Goal: Task Accomplishment & Management: Manage account settings

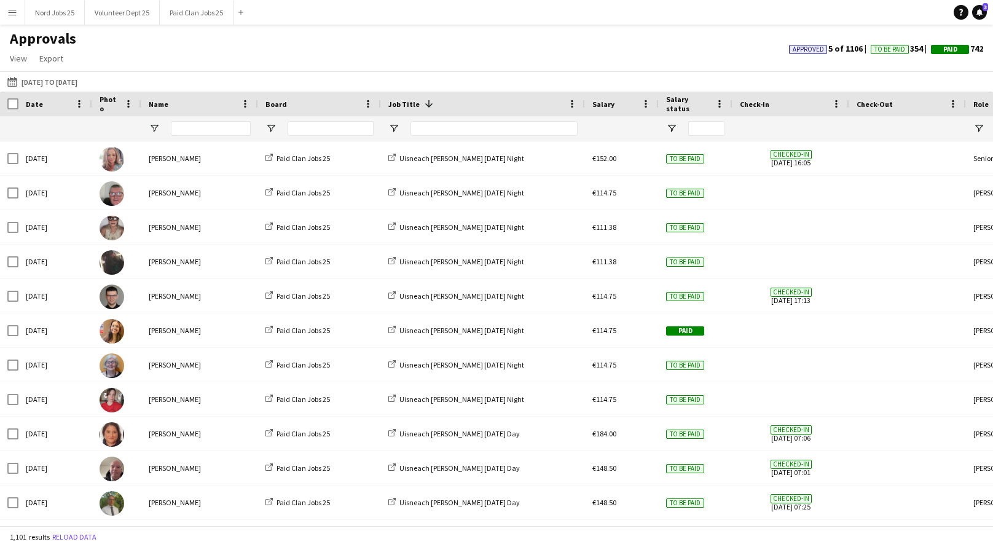
click at [14, 14] on app-icon "Menu" at bounding box center [12, 12] width 10 height 10
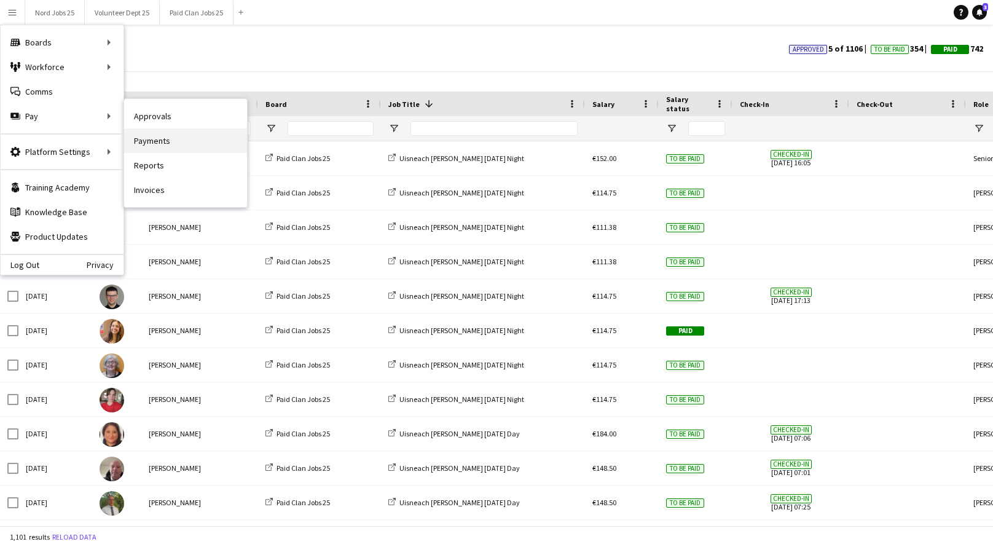
click at [147, 136] on link "Payments" at bounding box center [185, 140] width 123 height 25
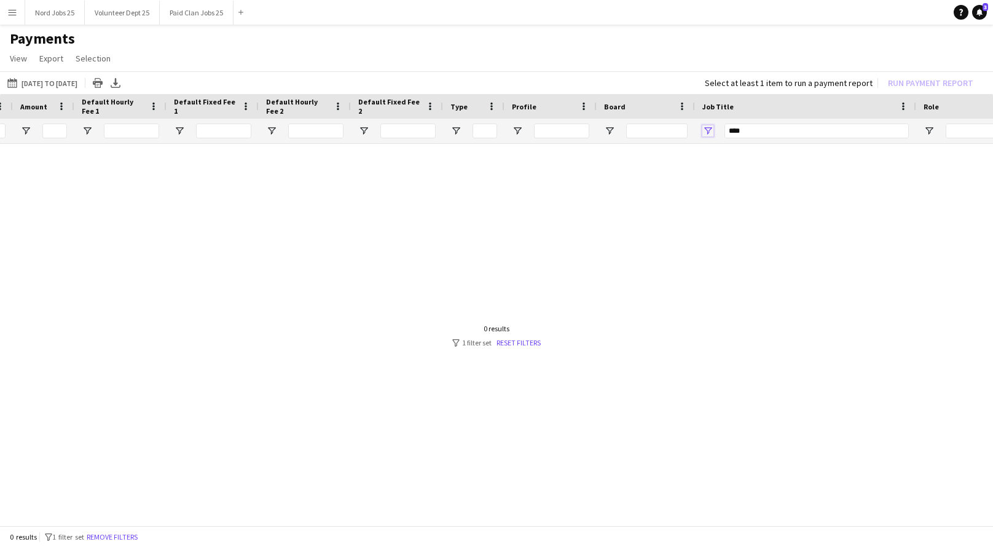
click at [708, 125] on span "Open Filter Menu" at bounding box center [707, 130] width 11 height 11
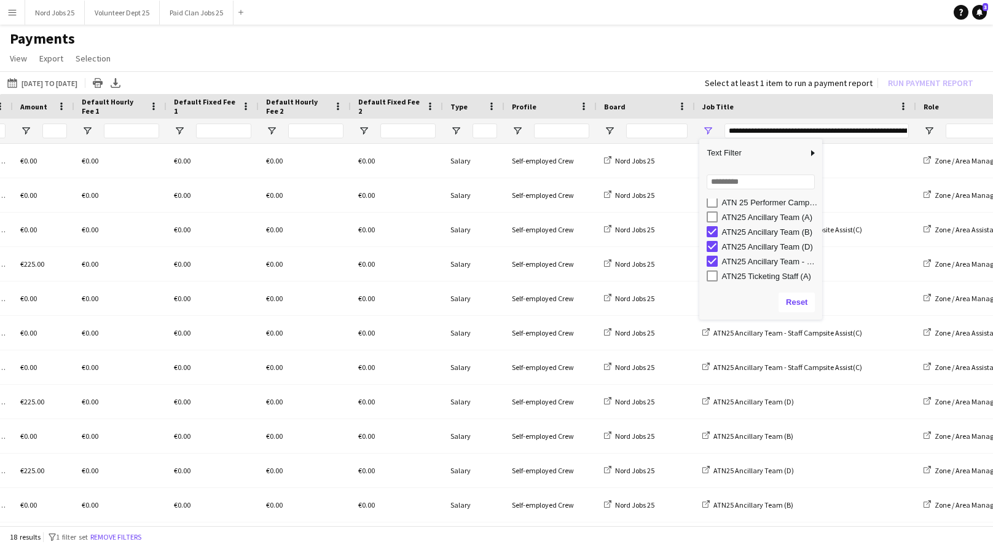
scroll to position [19, 0]
type input "**********"
click at [540, 42] on h1 "Payments" at bounding box center [496, 38] width 993 height 18
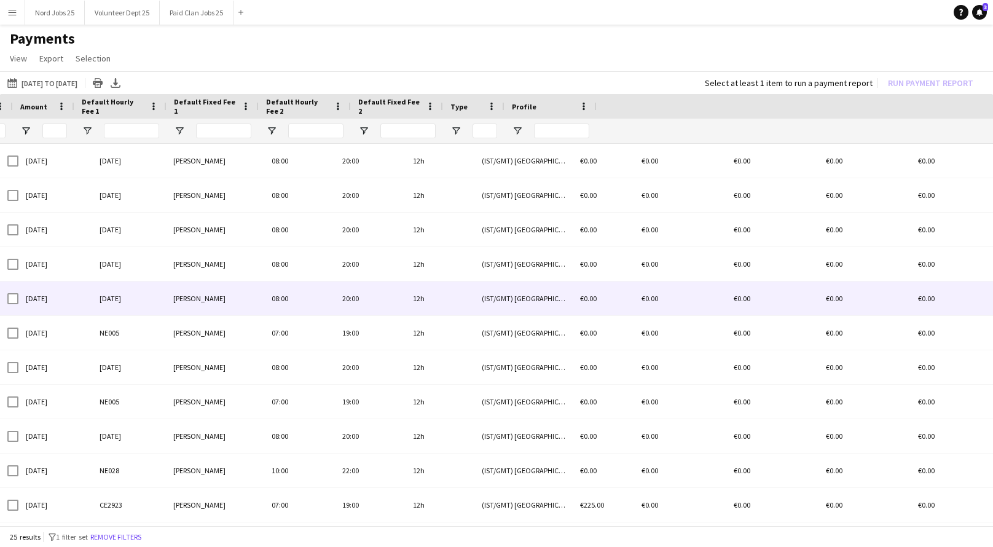
scroll to position [0, 0]
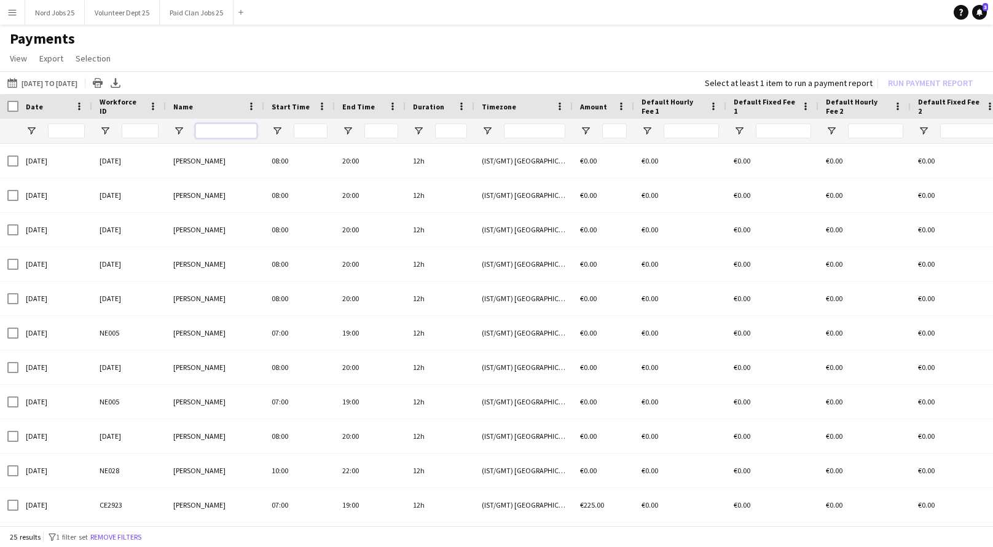
click at [216, 137] on input "Name Filter Input" at bounding box center [225, 131] width 61 height 15
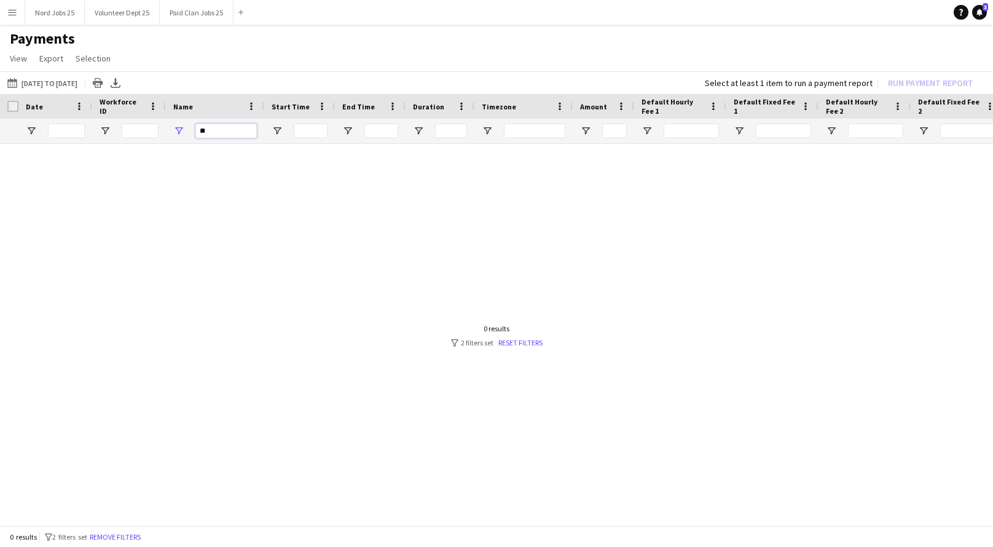
type input "*"
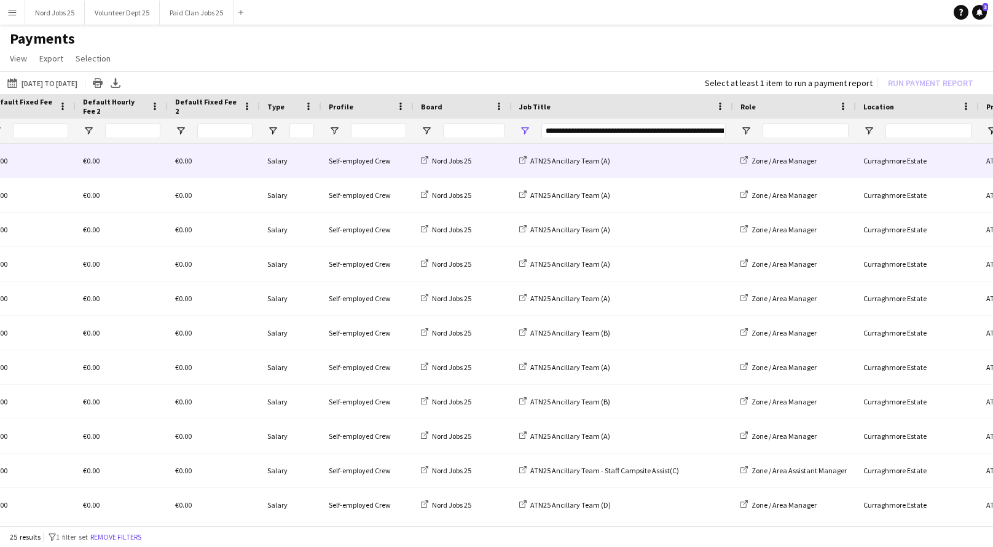
scroll to position [0, 820]
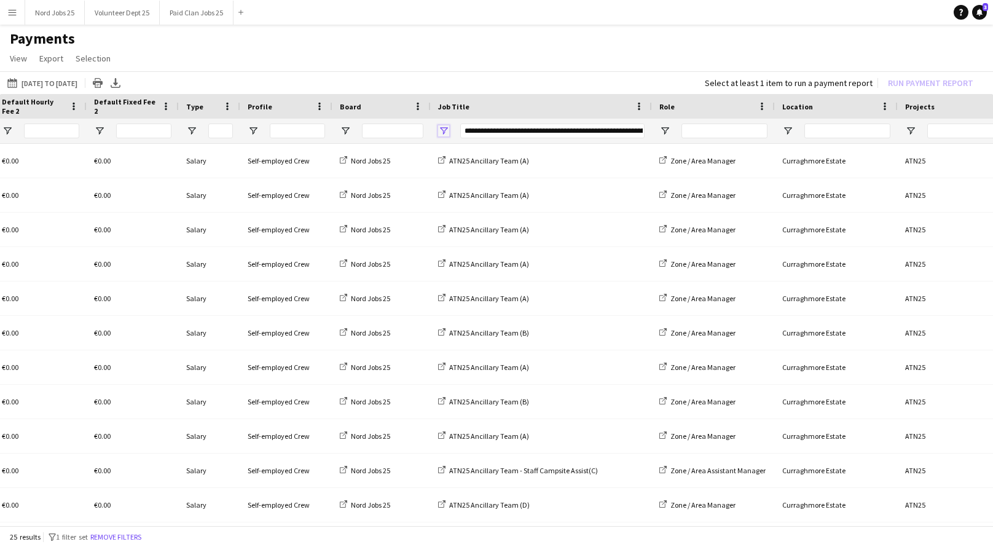
click at [439, 131] on span "Open Filter Menu" at bounding box center [443, 130] width 11 height 11
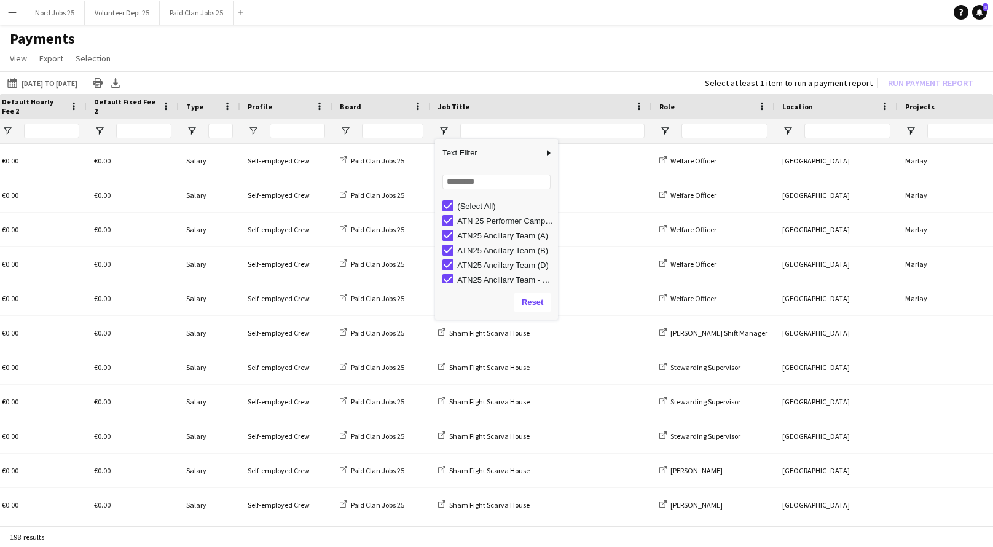
click at [555, 316] on div "Column Filter" at bounding box center [496, 317] width 117 height 3
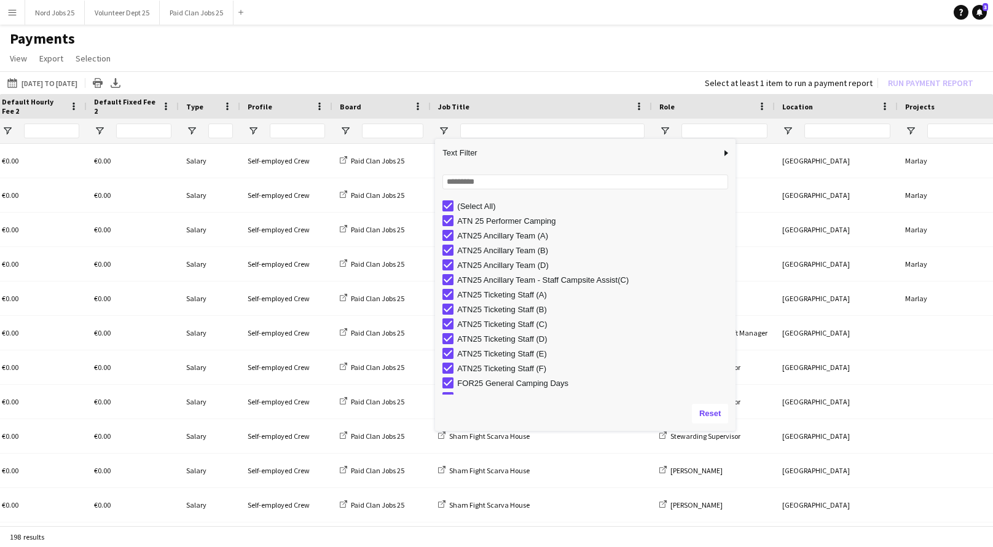
drag, startPoint x: 567, startPoint y: 317, endPoint x: 756, endPoint y: 457, distance: 235.1
click at [756, 457] on div "Drag here to set row groups Date Name Start Time End Time Duration Timezone Amo…" at bounding box center [496, 311] width 993 height 434
type input "***"
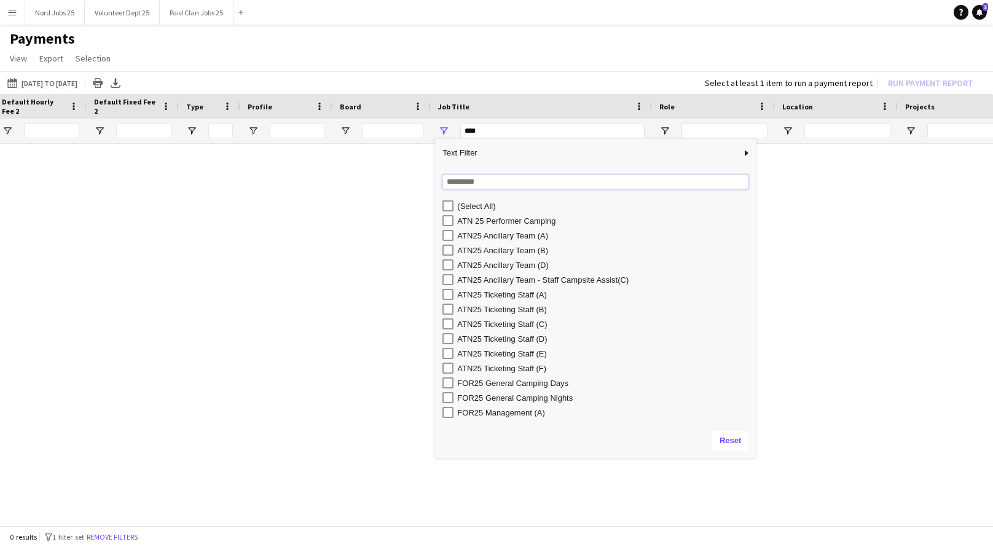
click at [493, 182] on input "Search filter values" at bounding box center [595, 182] width 306 height 15
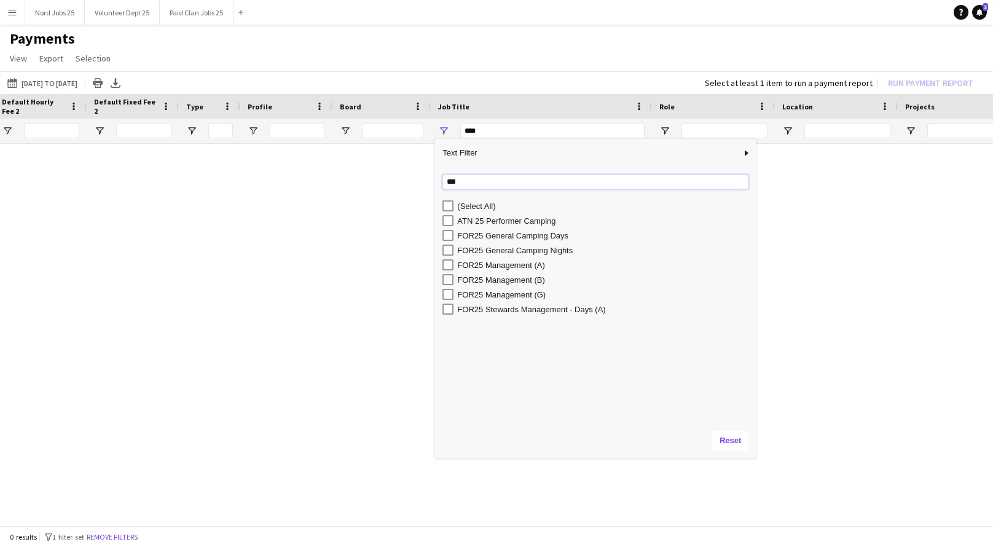
type input "***"
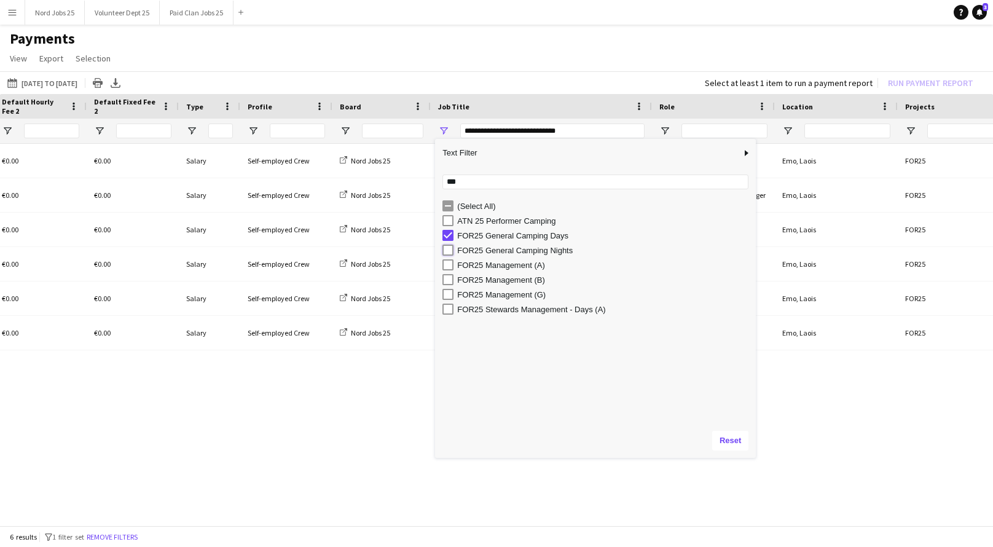
type input "**********"
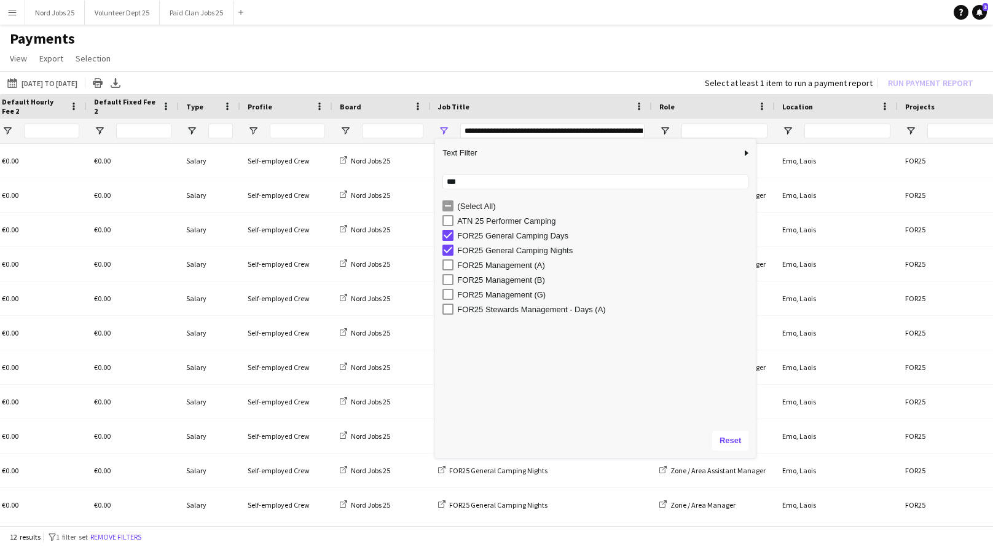
click at [508, 44] on h1 "Payments" at bounding box center [496, 38] width 993 height 18
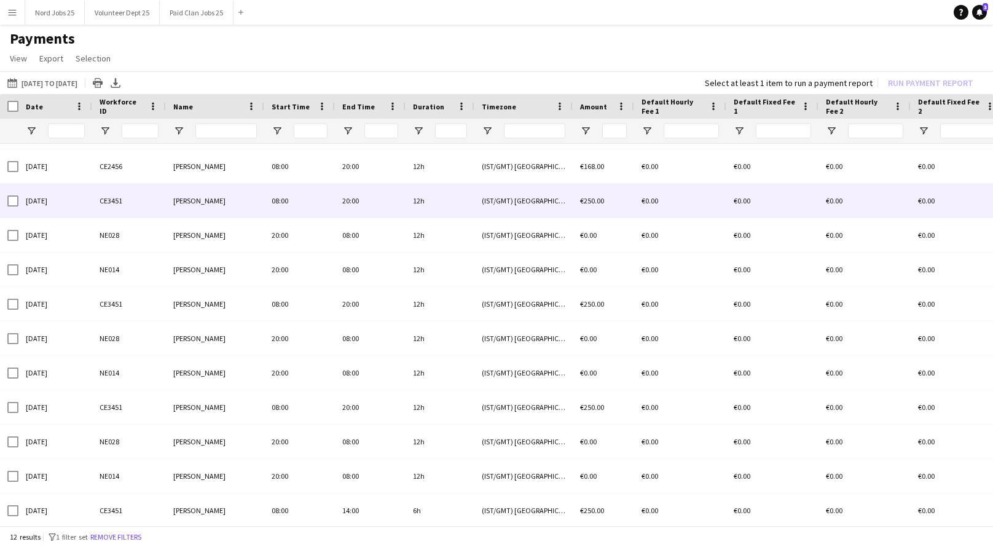
scroll to position [0, 0]
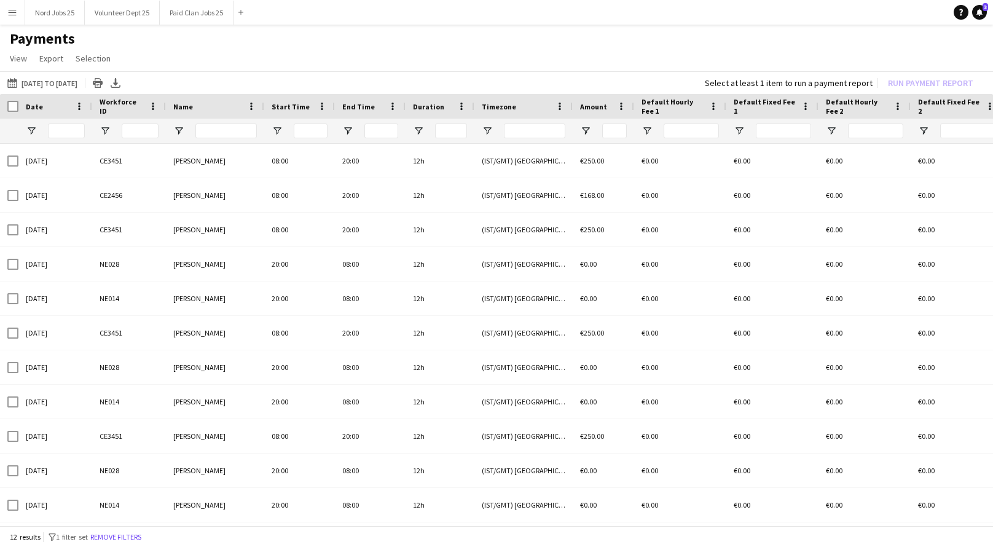
click at [787, 30] on h1 "Payments" at bounding box center [496, 38] width 993 height 18
click at [7, 10] on app-icon "Menu" at bounding box center [12, 12] width 10 height 10
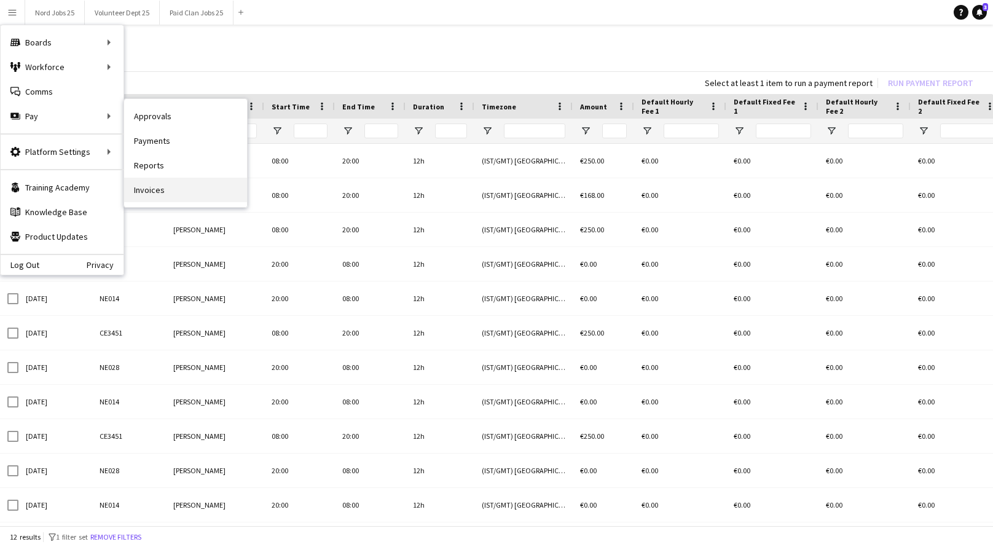
click at [159, 191] on link "Invoices" at bounding box center [185, 190] width 123 height 25
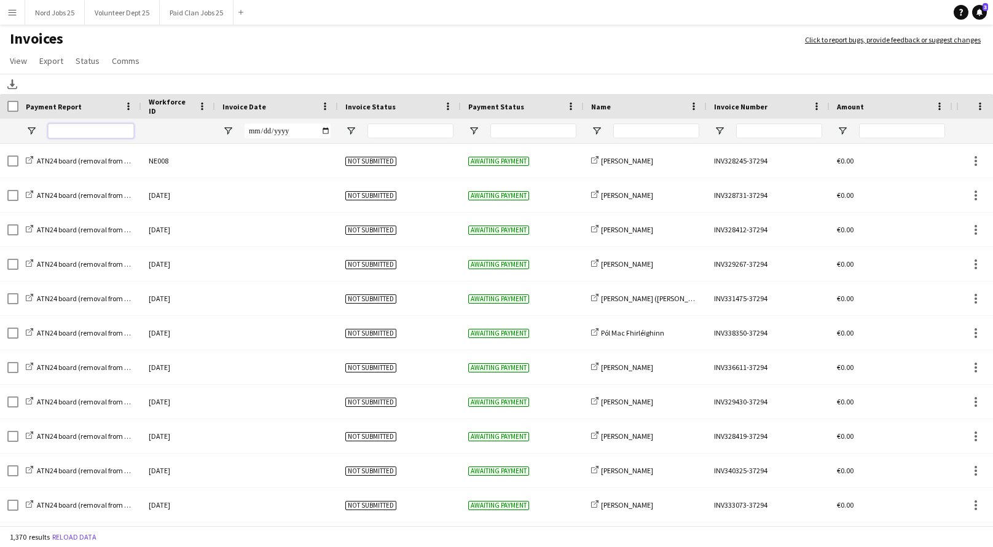
click at [71, 136] on input "Payment Report Filter Input" at bounding box center [91, 131] width 86 height 15
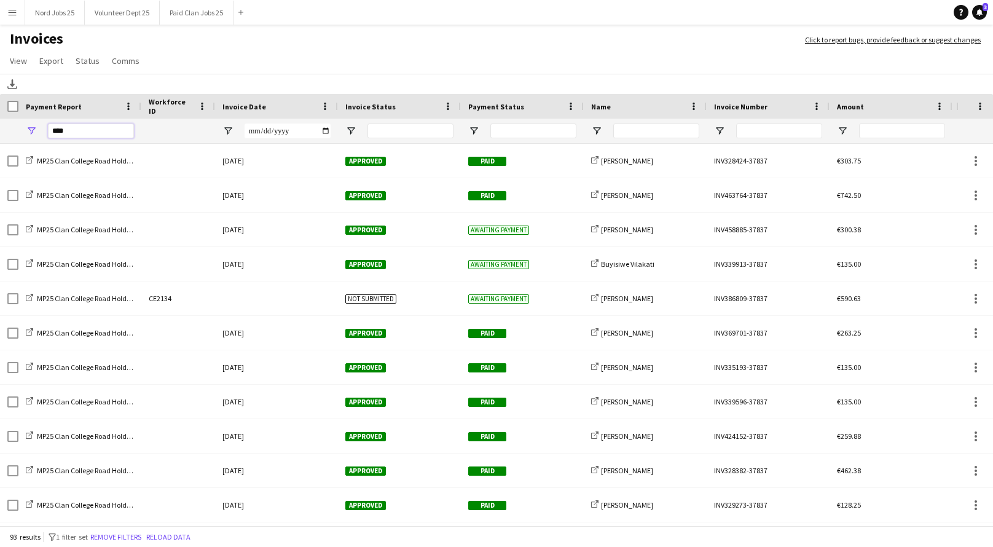
type input "****"
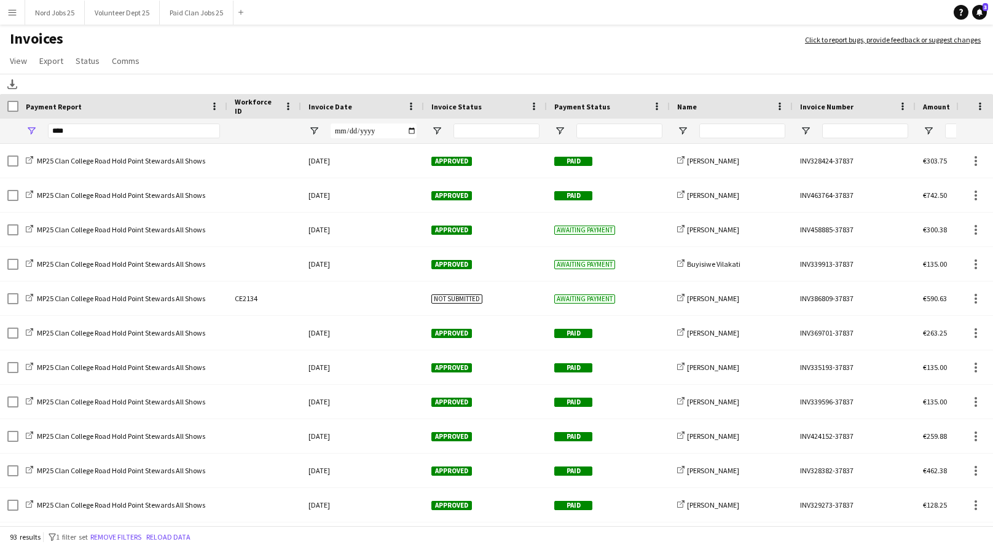
drag, startPoint x: 139, startPoint y: 110, endPoint x: 225, endPoint y: 114, distance: 86.1
click at [225, 114] on div at bounding box center [226, 106] width 5 height 25
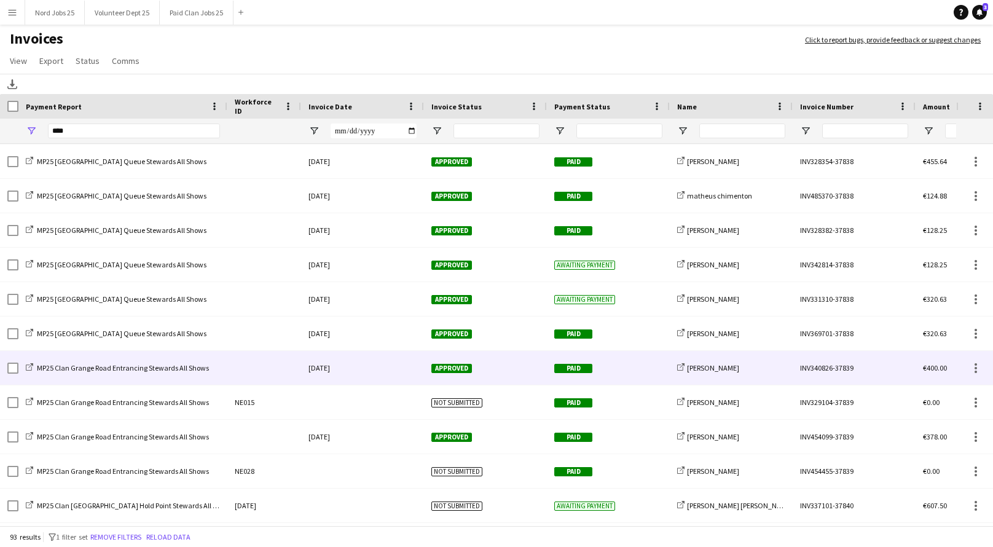
scroll to position [516, 0]
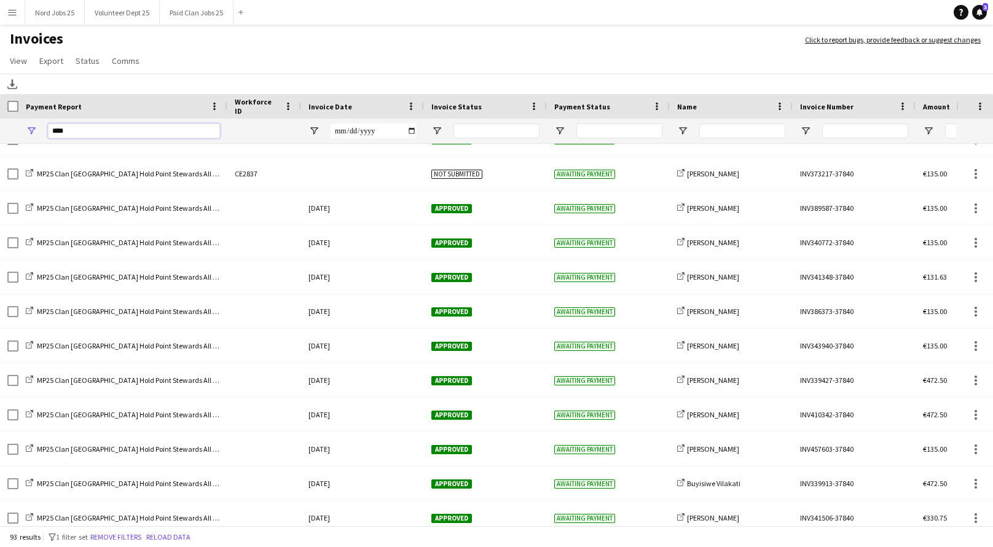
click at [111, 128] on input "****" at bounding box center [134, 131] width 172 height 15
click at [29, 135] on span "Open Filter Menu" at bounding box center [31, 130] width 11 height 11
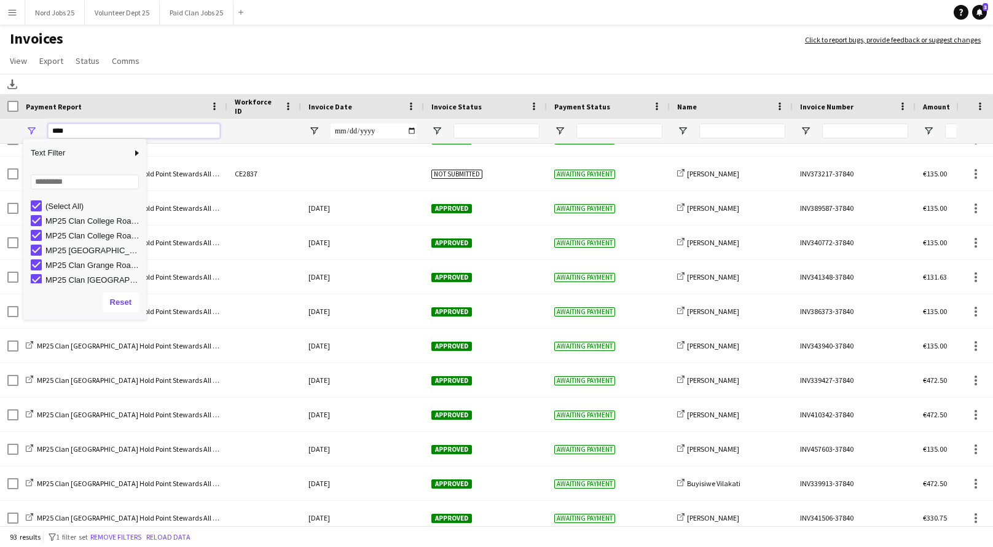
click at [100, 131] on input "****" at bounding box center [134, 131] width 172 height 15
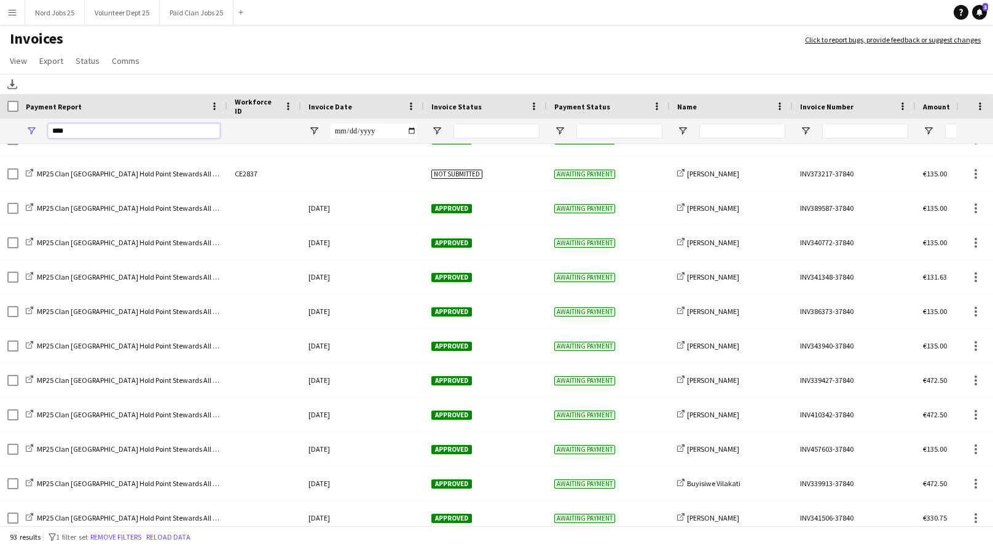
click at [100, 131] on input "****" at bounding box center [134, 131] width 172 height 15
click at [28, 130] on span "Open Filter Menu" at bounding box center [31, 130] width 11 height 11
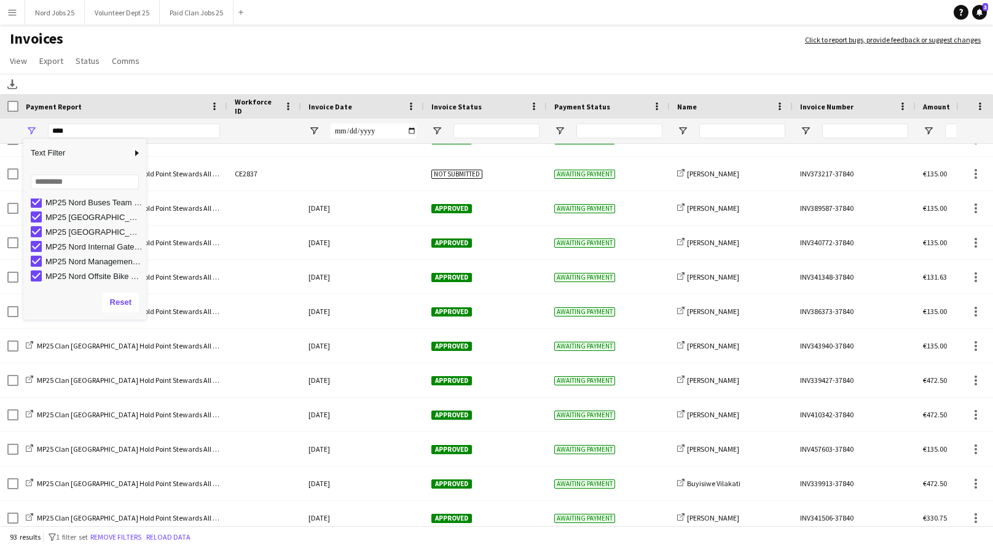
click at [93, 263] on div "MP25 Nord Management All Shows" at bounding box center [93, 261] width 97 height 9
type input "**********"
click at [125, 310] on button "Reset" at bounding box center [121, 303] width 36 height 20
click at [74, 131] on input "****" at bounding box center [134, 131] width 172 height 15
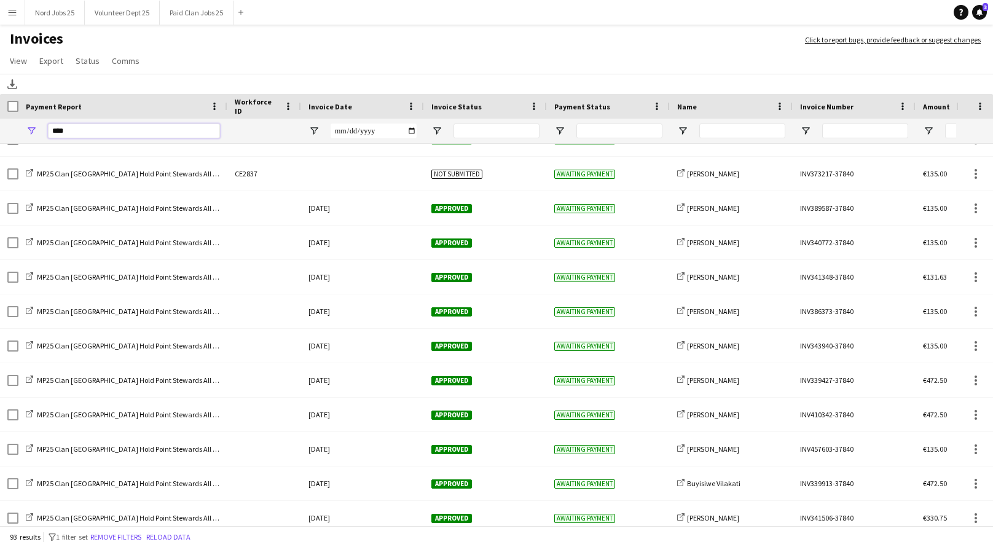
click at [74, 131] on input "****" at bounding box center [134, 131] width 172 height 15
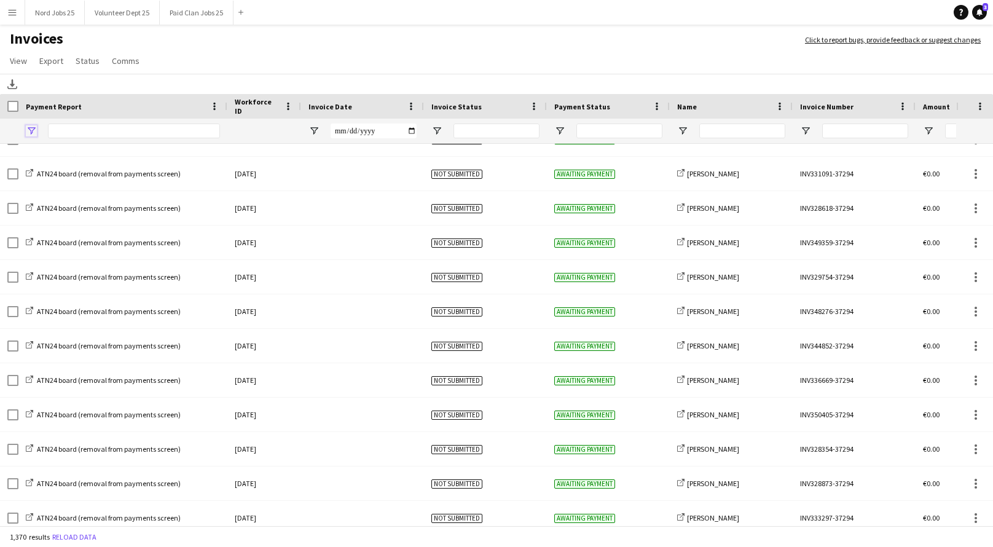
click at [32, 134] on span "Open Filter Menu" at bounding box center [31, 130] width 11 height 11
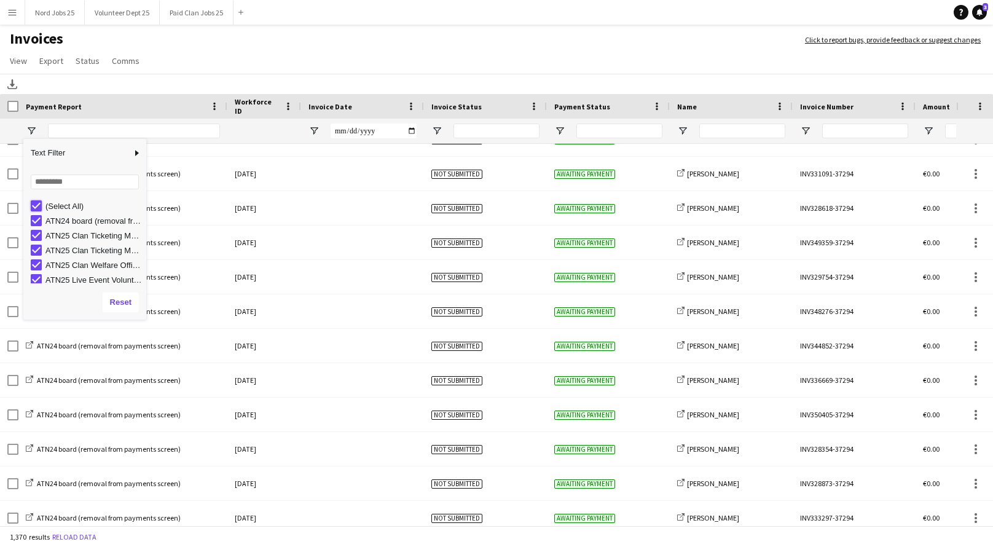
type input "***"
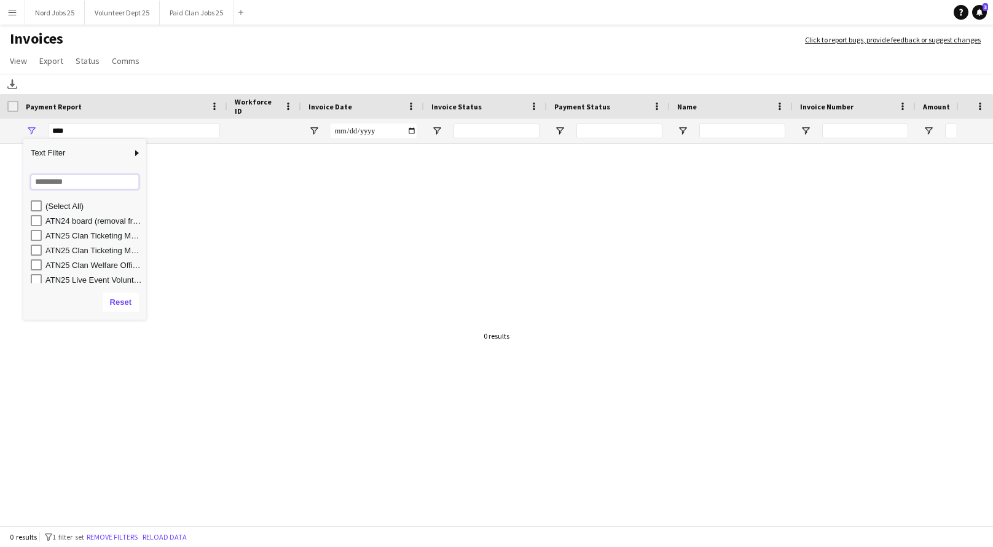
click at [63, 183] on input "Search filter values" at bounding box center [85, 182] width 108 height 15
type input "****"
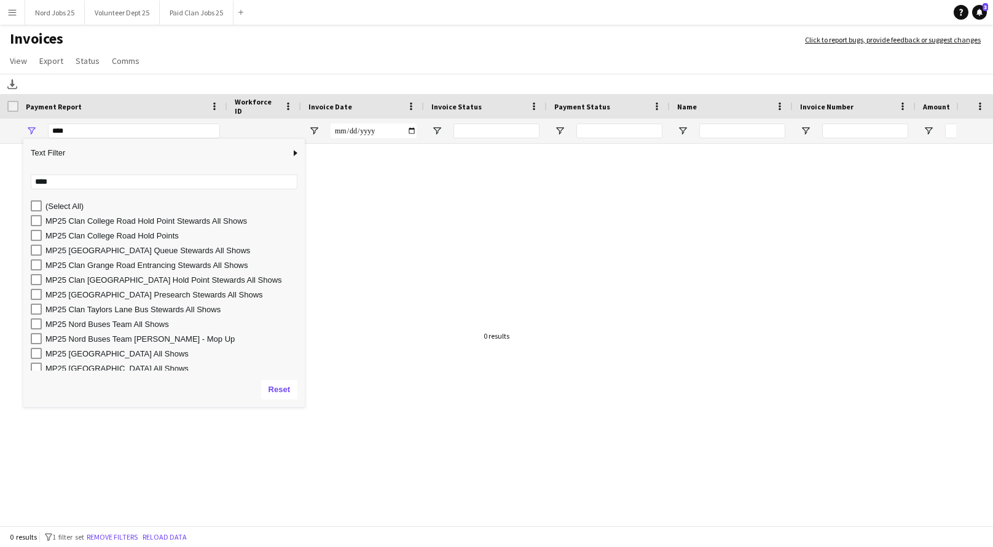
drag, startPoint x: 154, startPoint y: 318, endPoint x: 304, endPoint y: 406, distance: 174.3
click at [304, 406] on div "Column Filter" at bounding box center [303, 405] width 3 height 3
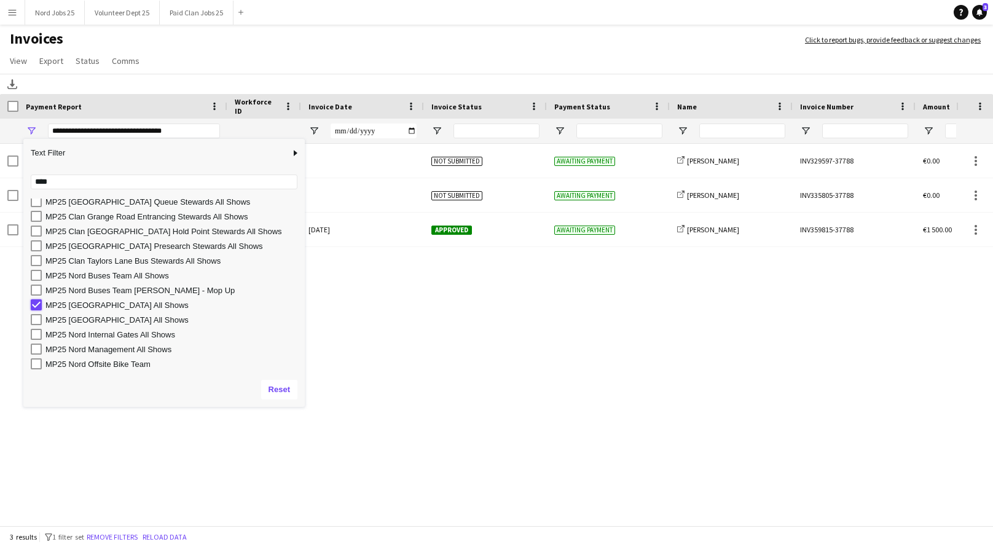
type input "***"
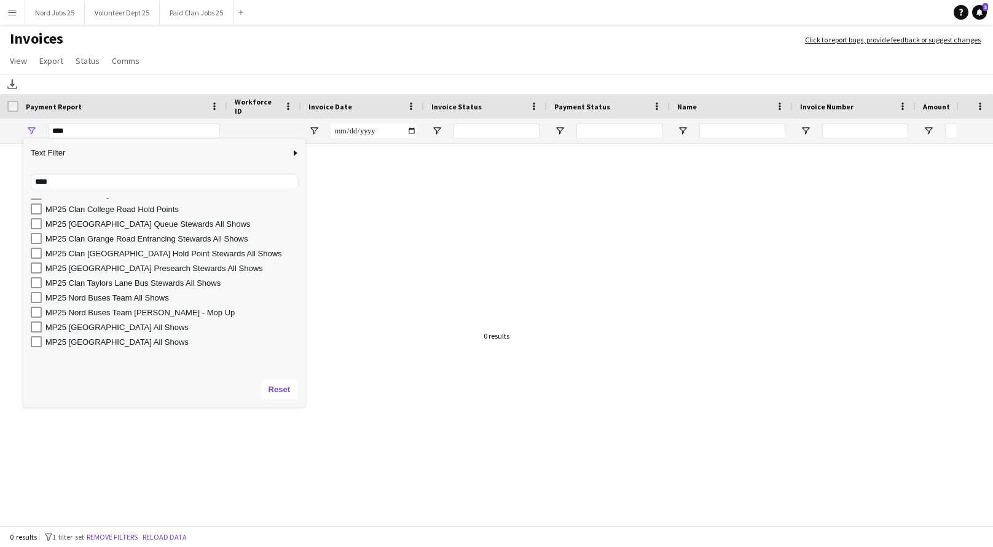
scroll to position [49, 0]
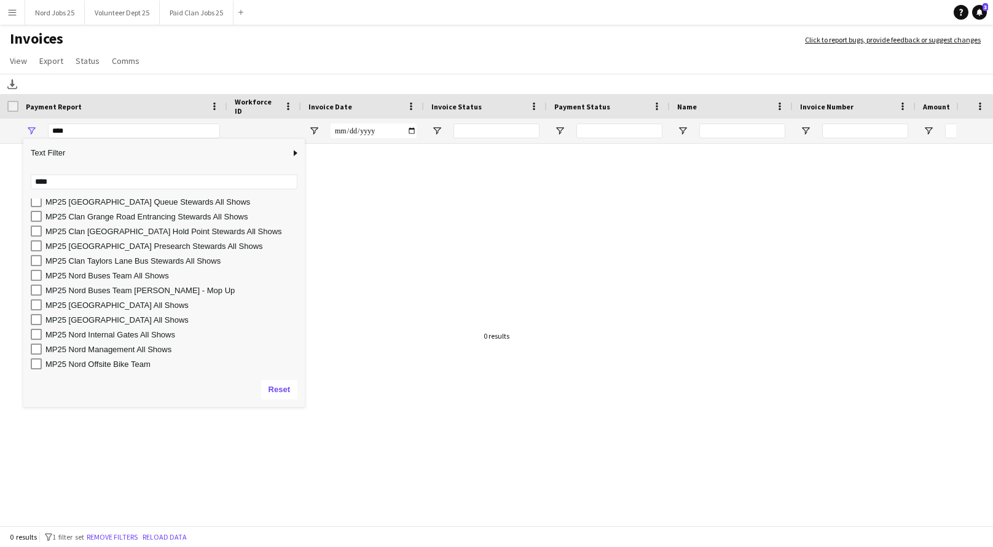
click at [336, 58] on app-page-menu "View Customise view Customise filters Reset Filters Reset View Reset All Export…" at bounding box center [496, 61] width 993 height 23
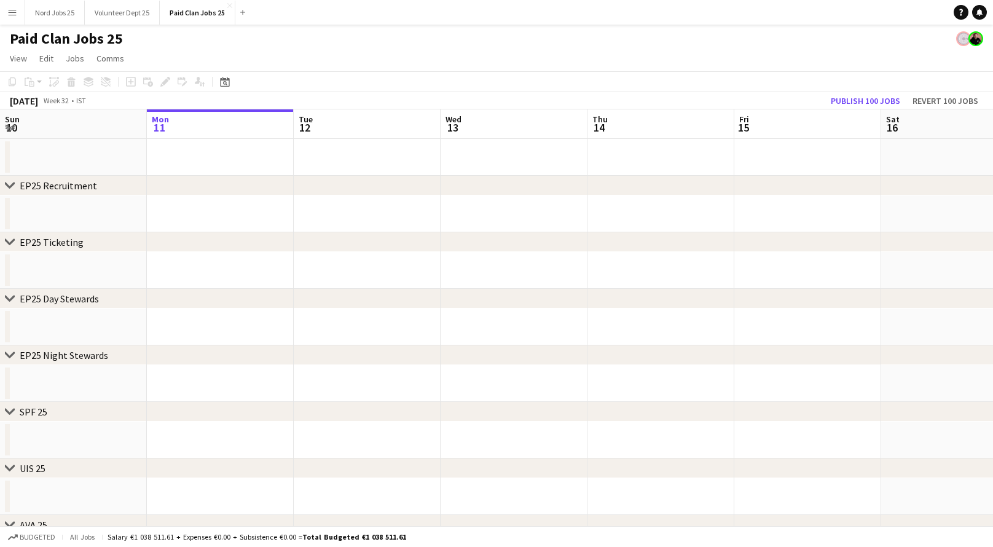
click at [3, 5] on button "Menu" at bounding box center [12, 12] width 25 height 25
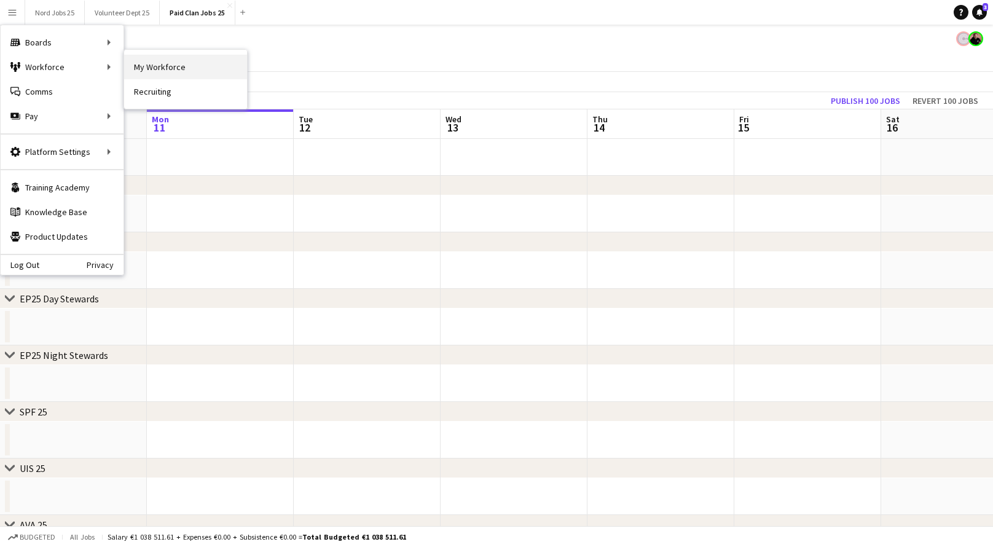
click at [150, 68] on link "My Workforce" at bounding box center [185, 67] width 123 height 25
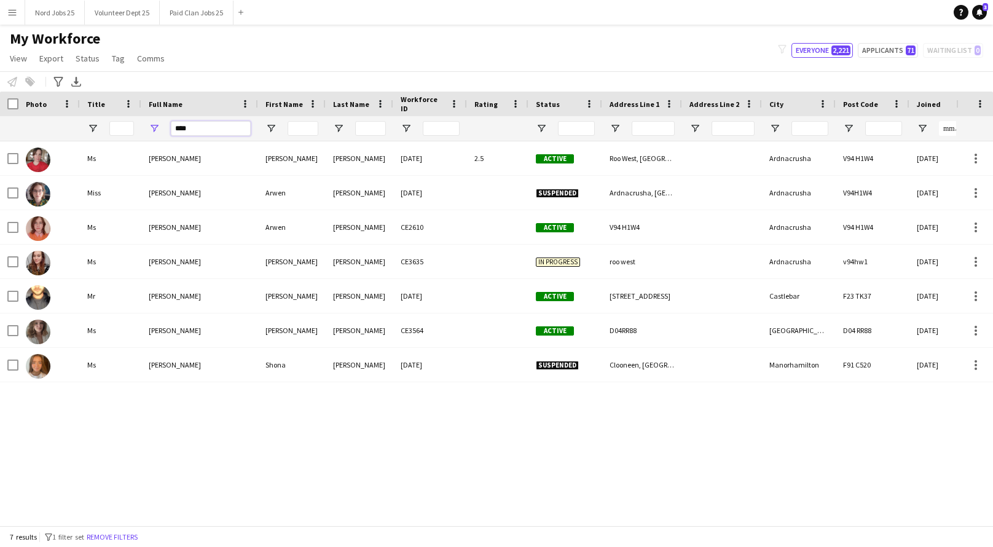
click at [214, 133] on input "****" at bounding box center [211, 128] width 80 height 15
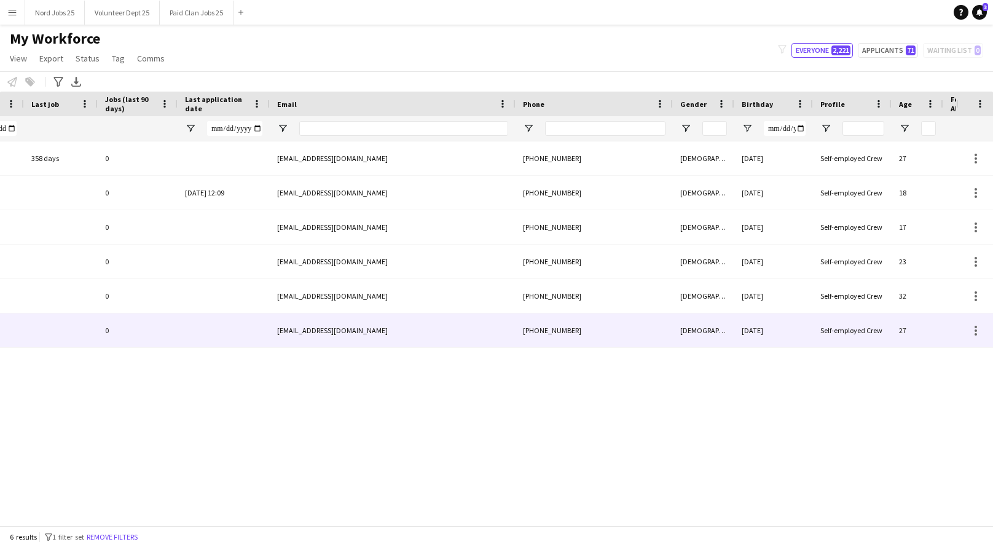
type input "*****"
click at [591, 331] on div "+353851047943" at bounding box center [594, 330] width 157 height 34
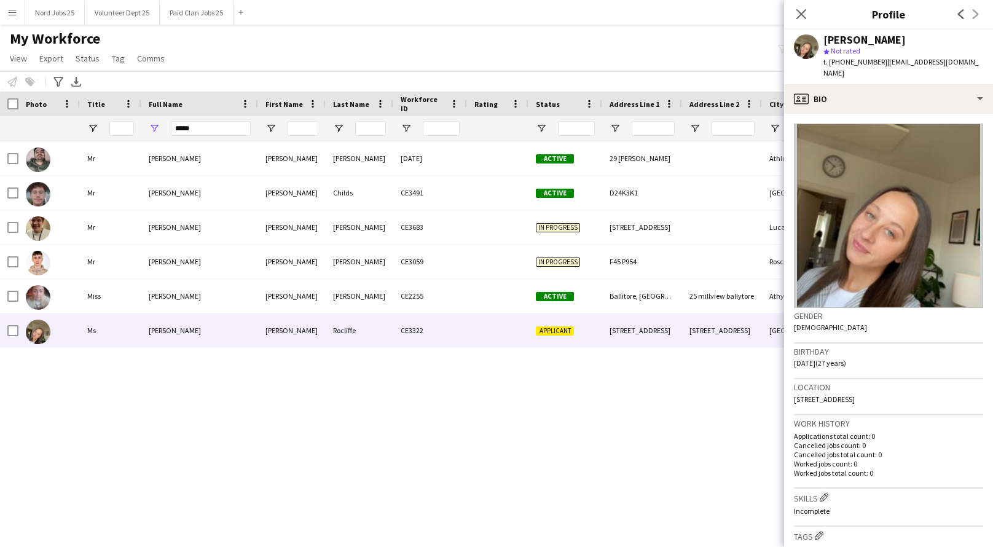
click at [458, 387] on div "N37 P786 24-01-2024 358 days 0 Athlone Active 29 Shannon Weir Jamie Anderson Ja…" at bounding box center [478, 333] width 956 height 384
click at [803, 12] on icon at bounding box center [801, 14] width 12 height 12
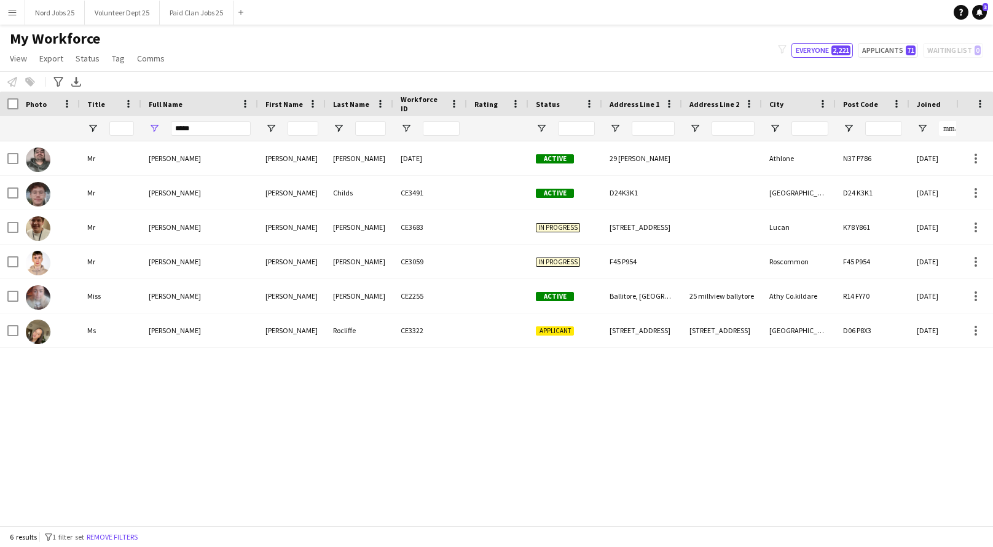
click at [416, 362] on div "N37 P786 24-01-2024 358 days 0 Athlone Active 29 Shannon Weir Jamie Anderson Ja…" at bounding box center [478, 333] width 956 height 384
click at [861, 468] on div "N37 P786 24-01-2024 358 days 0 Athlone Active 29 Shannon Weir Jamie Anderson Ja…" at bounding box center [478, 333] width 956 height 384
click at [924, 454] on div "N37 P786 24-01-2024 358 days 0 Athlone Active 29 Shannon Weir Jamie Anderson Ja…" at bounding box center [478, 333] width 956 height 384
click at [191, 130] on input "*****" at bounding box center [211, 128] width 80 height 15
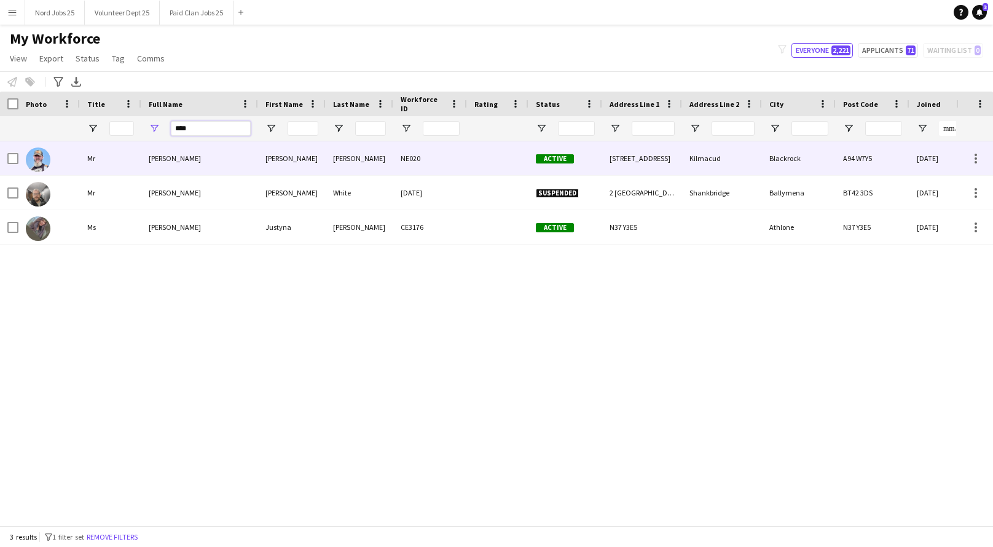
type input "****"
click at [454, 160] on div "NE020" at bounding box center [430, 158] width 74 height 34
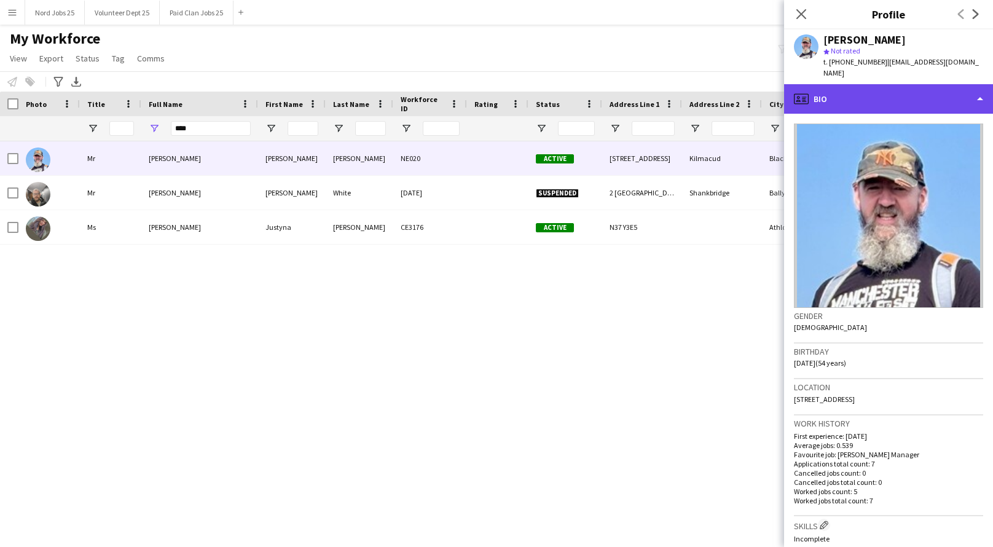
click at [912, 84] on div "profile Bio" at bounding box center [888, 98] width 209 height 29
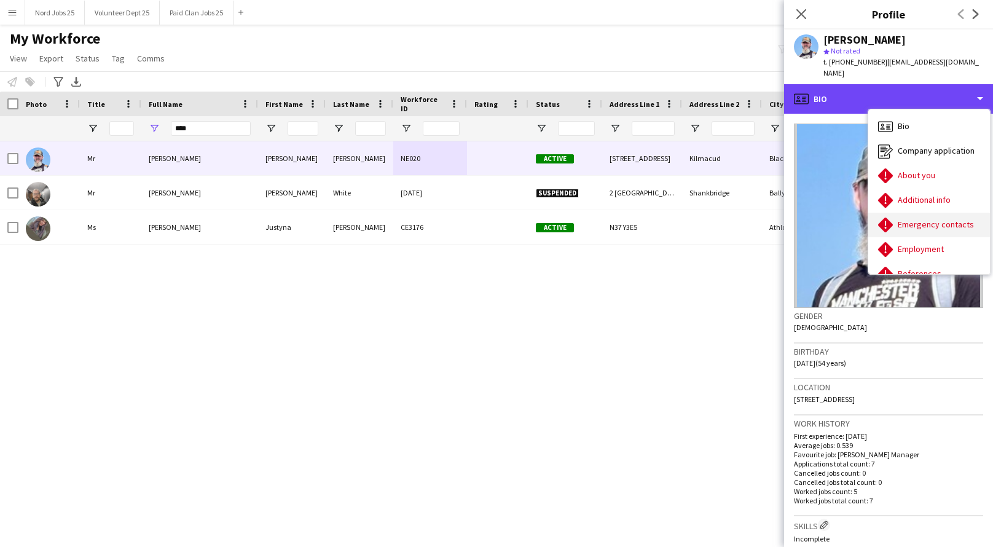
scroll to position [115, 0]
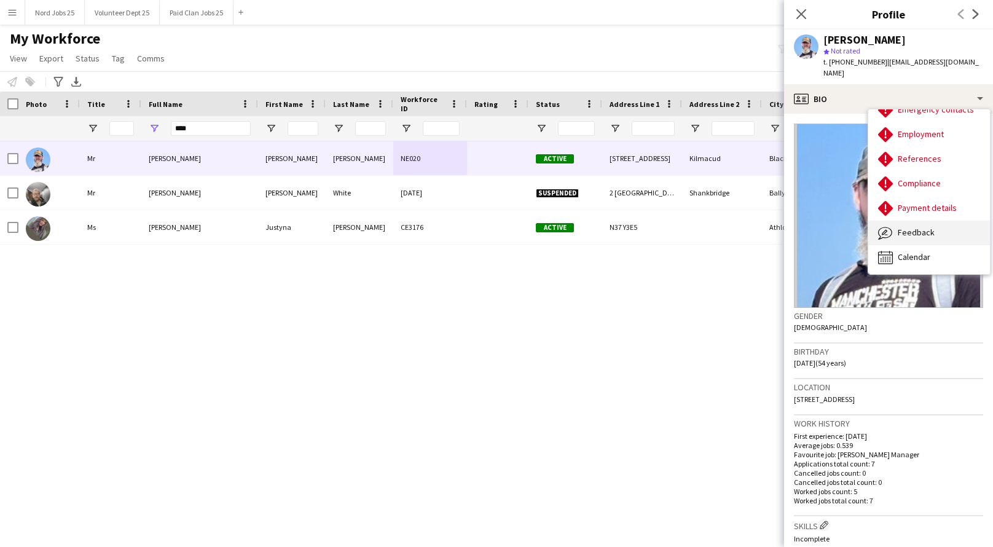
click at [908, 229] on div "Feedback Feedback" at bounding box center [929, 233] width 122 height 25
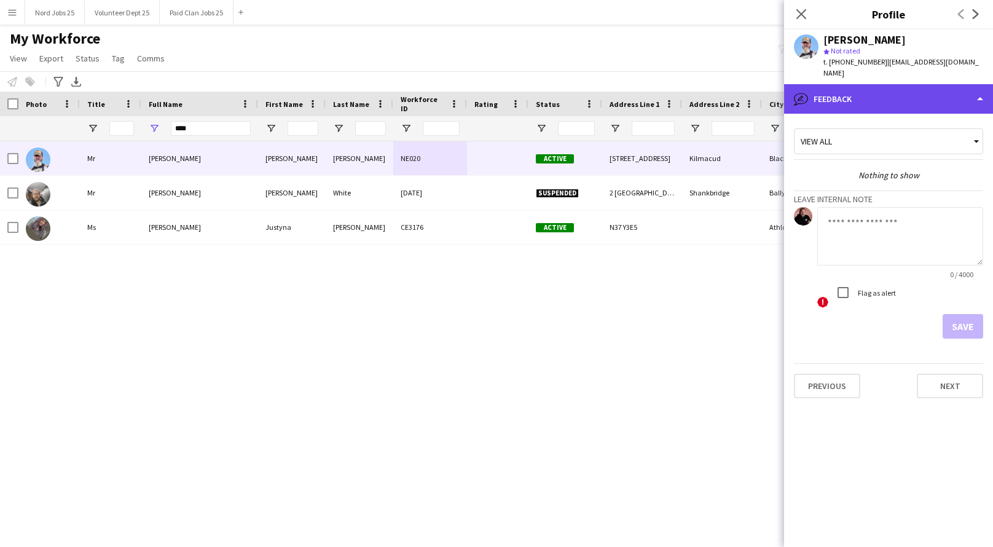
click at [881, 85] on div "bubble-pencil Feedback" at bounding box center [888, 98] width 209 height 29
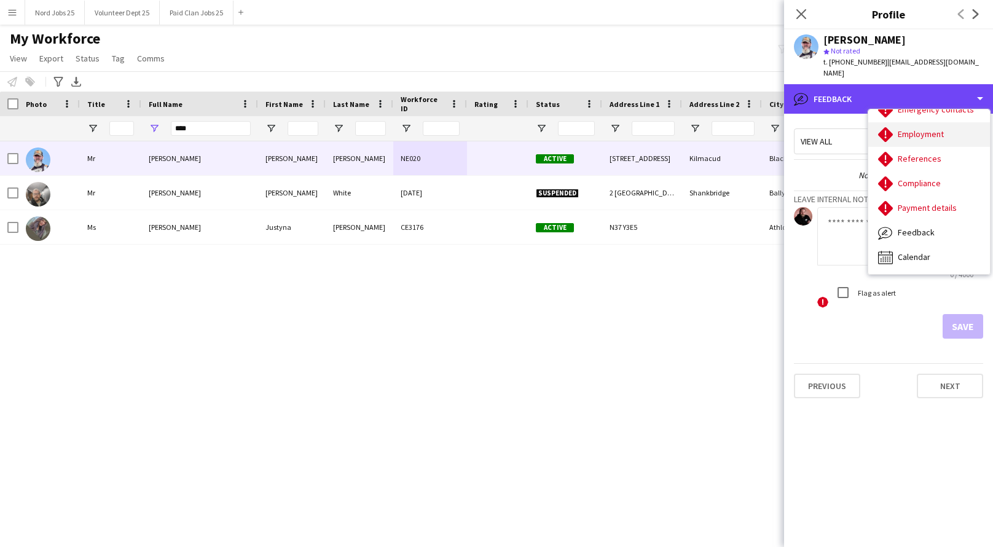
scroll to position [0, 0]
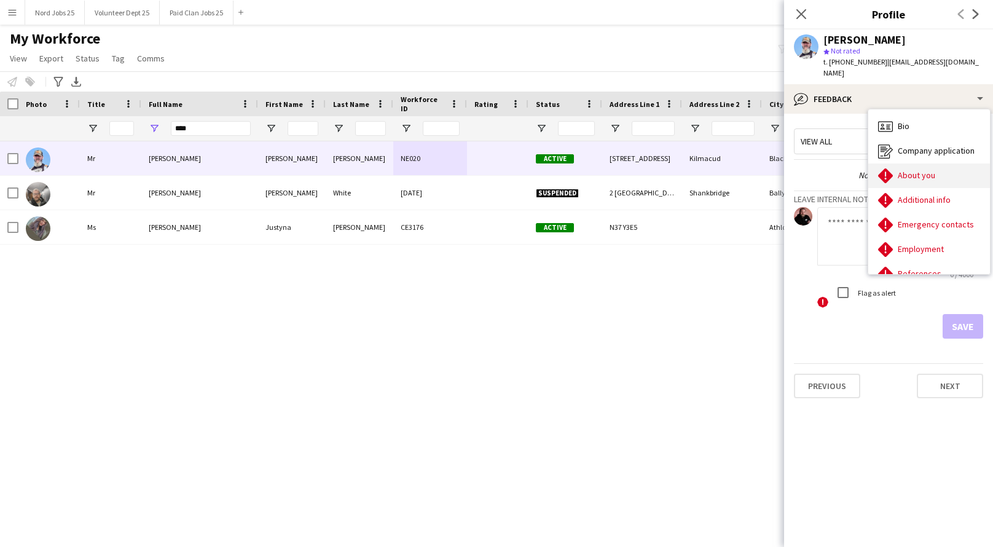
click at [920, 170] on div "About you About you" at bounding box center [929, 175] width 122 height 25
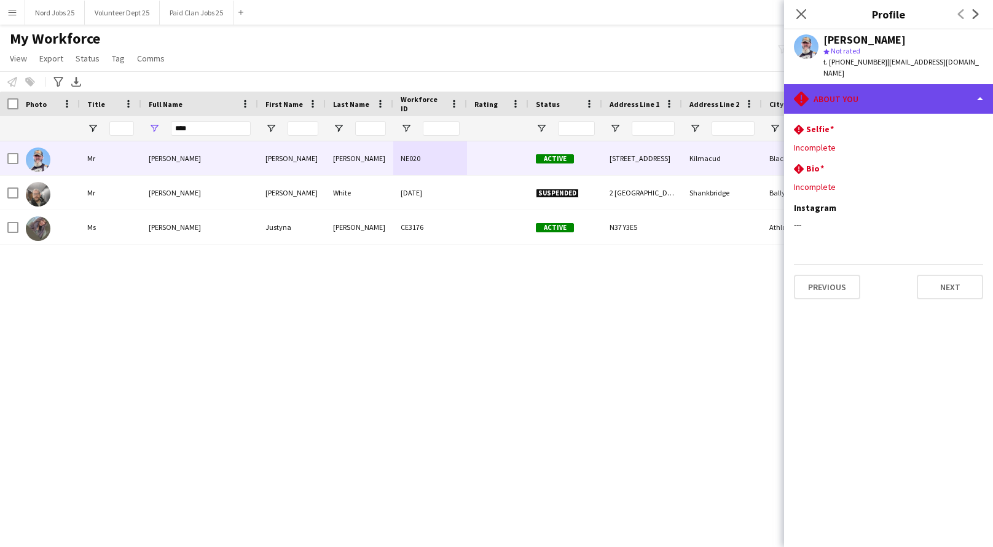
click at [910, 86] on div "rhombus-alert About you" at bounding box center [888, 98] width 209 height 29
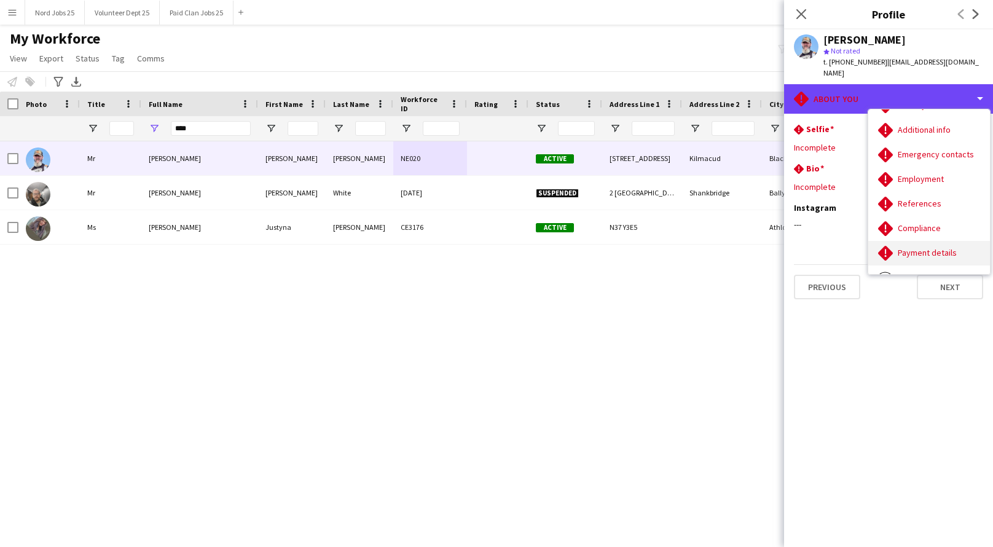
scroll to position [115, 0]
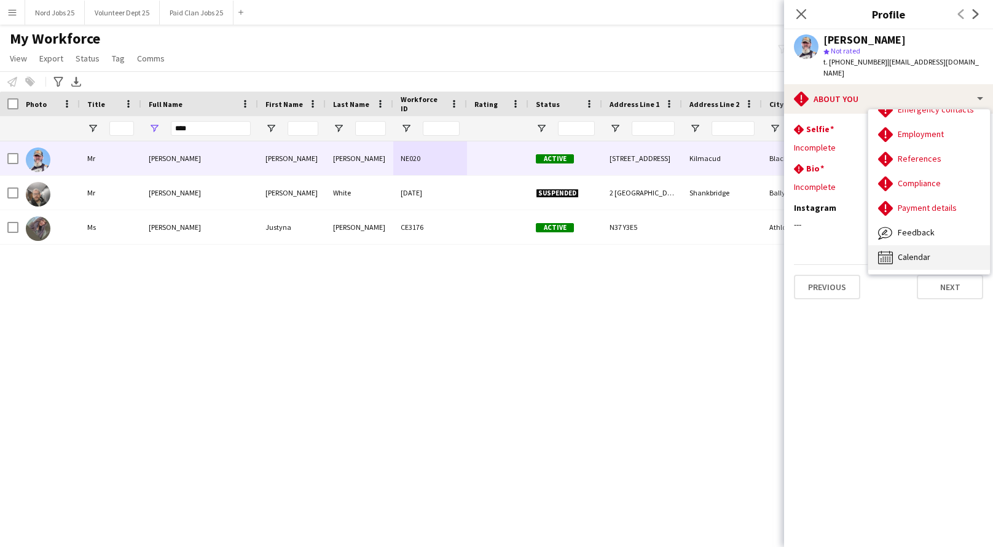
click at [911, 251] on span "Calendar" at bounding box center [914, 256] width 33 height 11
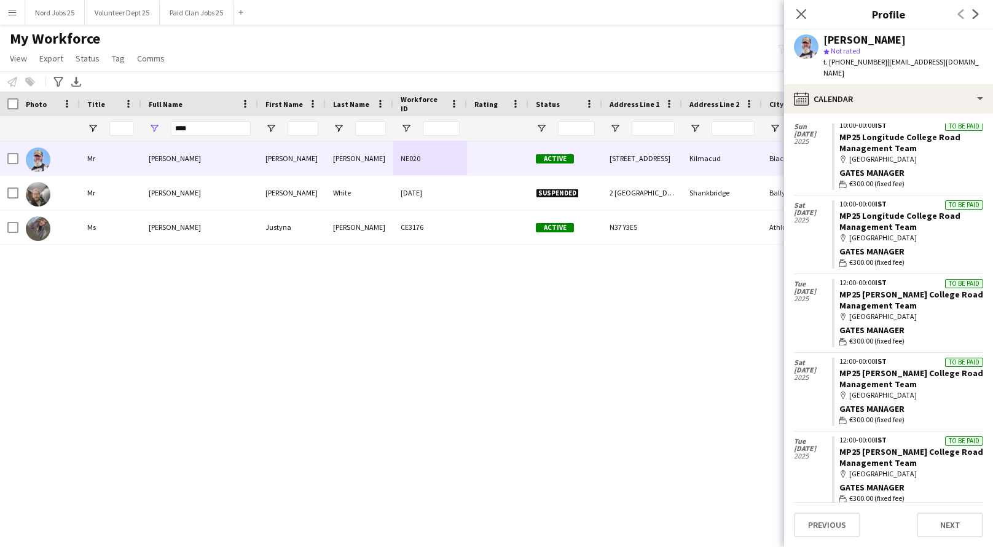
scroll to position [39, 0]
click at [803, 15] on icon at bounding box center [801, 14] width 12 height 12
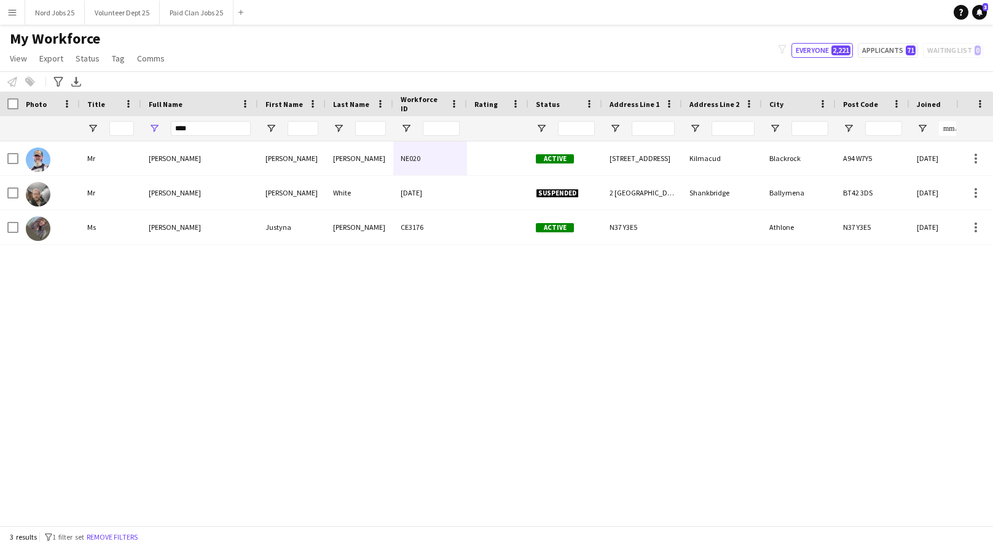
click at [436, 41] on div "My Workforce View Views Default view New view Update view Delete view Edit name…" at bounding box center [496, 50] width 993 height 42
click at [411, 83] on div "Notify workforce Add to tag Select at least one crew to tag him or her. Advance…" at bounding box center [496, 81] width 993 height 20
click at [401, 60] on div "My Workforce View Views Default view New view Update view Delete view Edit name…" at bounding box center [496, 50] width 993 height 42
click at [382, 34] on div "My Workforce View Views Default view New view Update view Delete view Edit name…" at bounding box center [496, 50] width 993 height 42
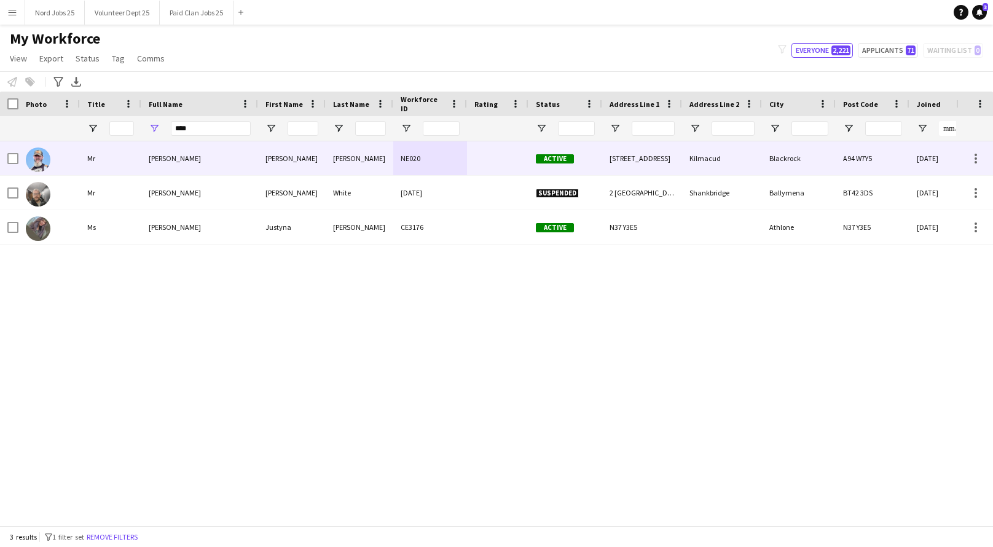
click at [231, 159] on div "Justin Carolan" at bounding box center [199, 158] width 117 height 34
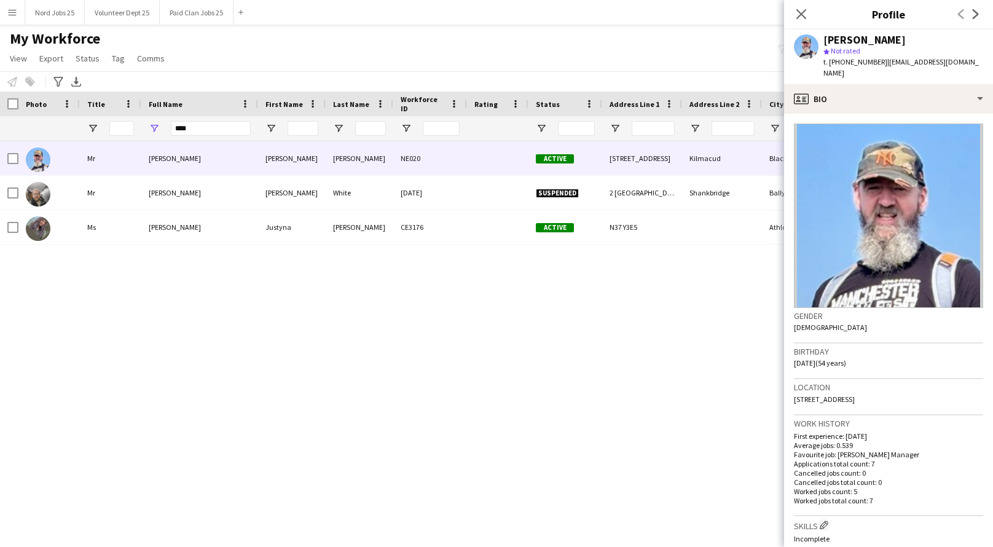
scroll to position [326, 0]
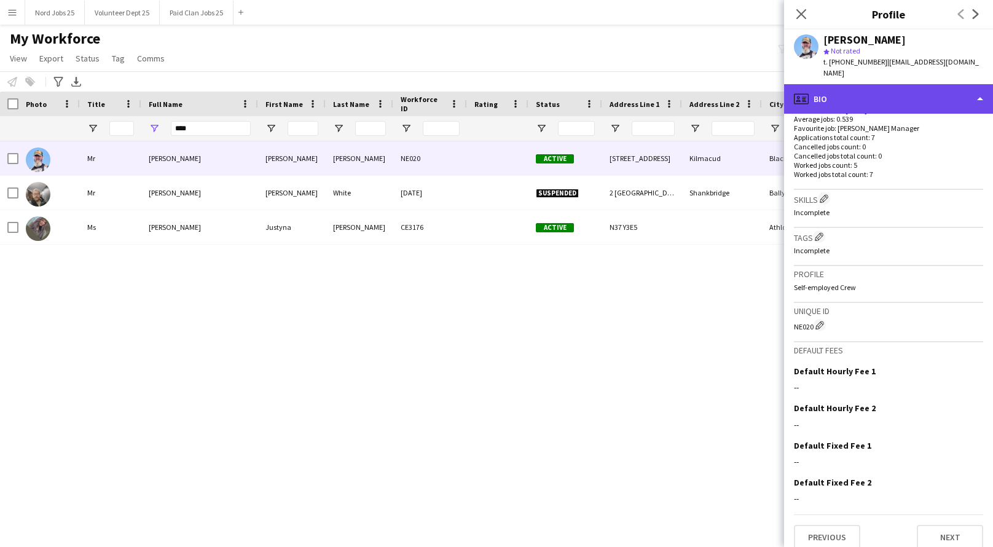
click at [918, 98] on div "profile Bio" at bounding box center [888, 98] width 209 height 29
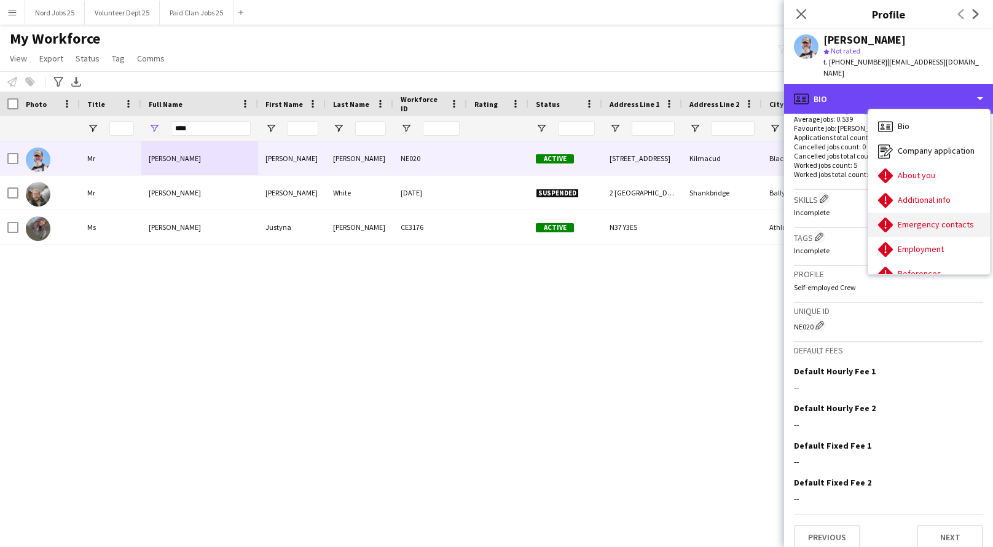
scroll to position [115, 0]
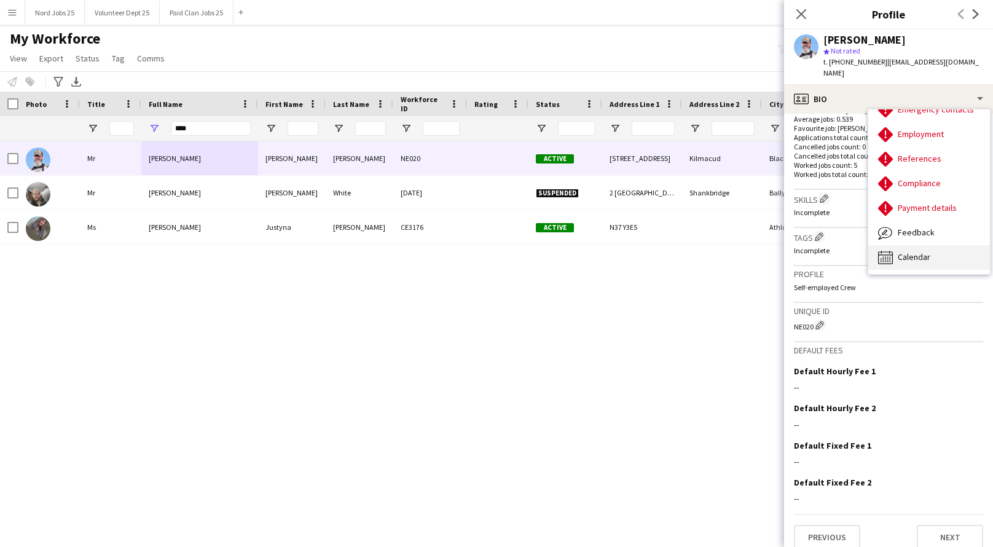
click at [916, 251] on span "Calendar" at bounding box center [914, 256] width 33 height 11
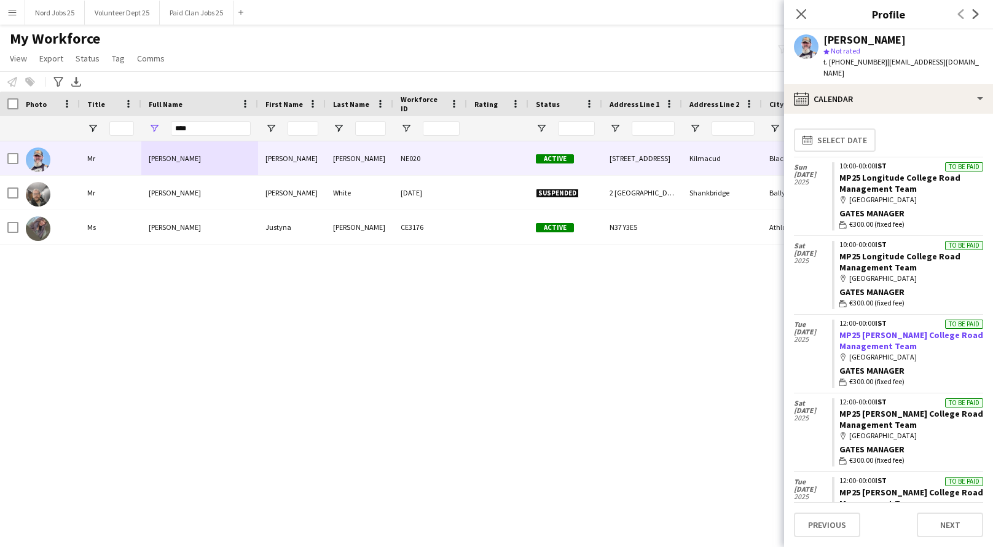
scroll to position [170, 0]
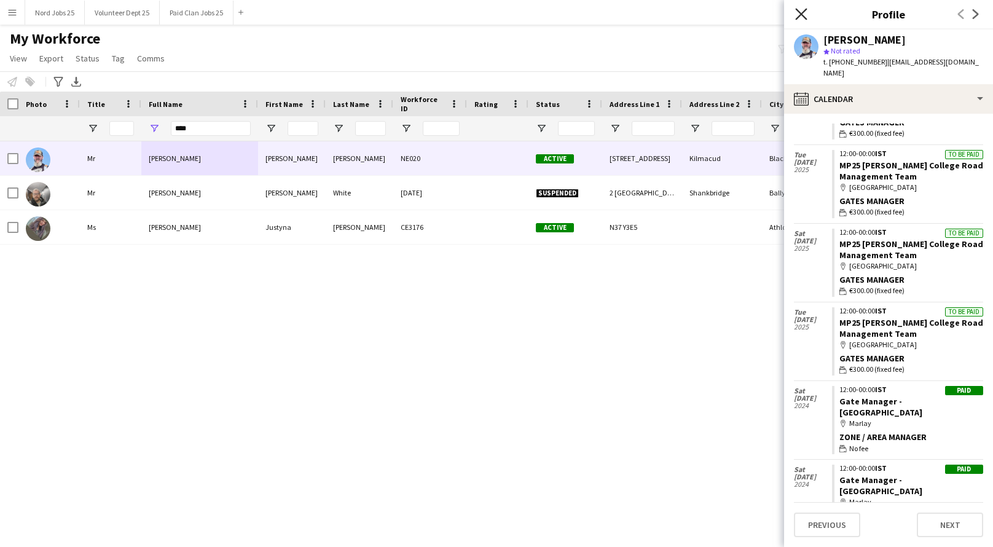
click at [803, 12] on icon at bounding box center [801, 14] width 12 height 12
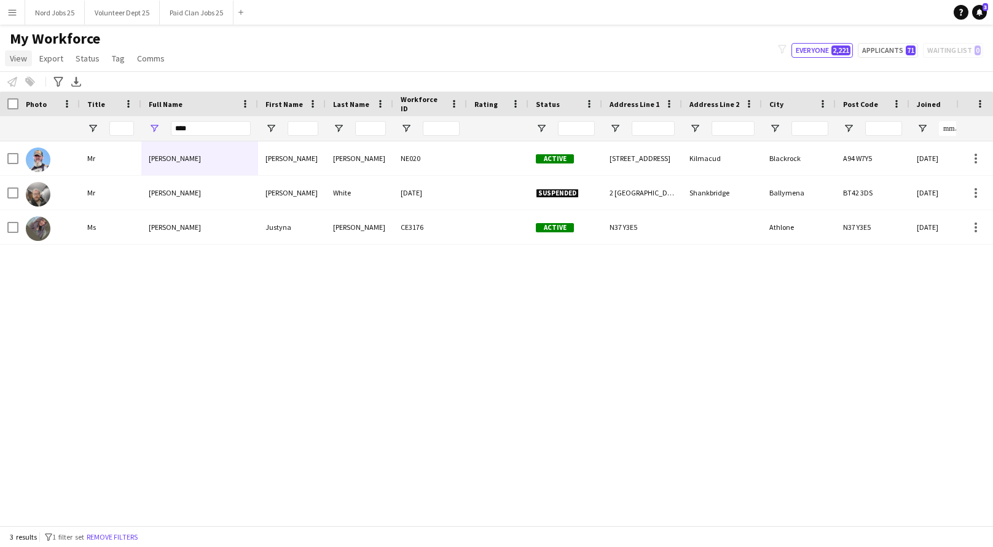
click at [12, 60] on span "View" at bounding box center [18, 58] width 17 height 11
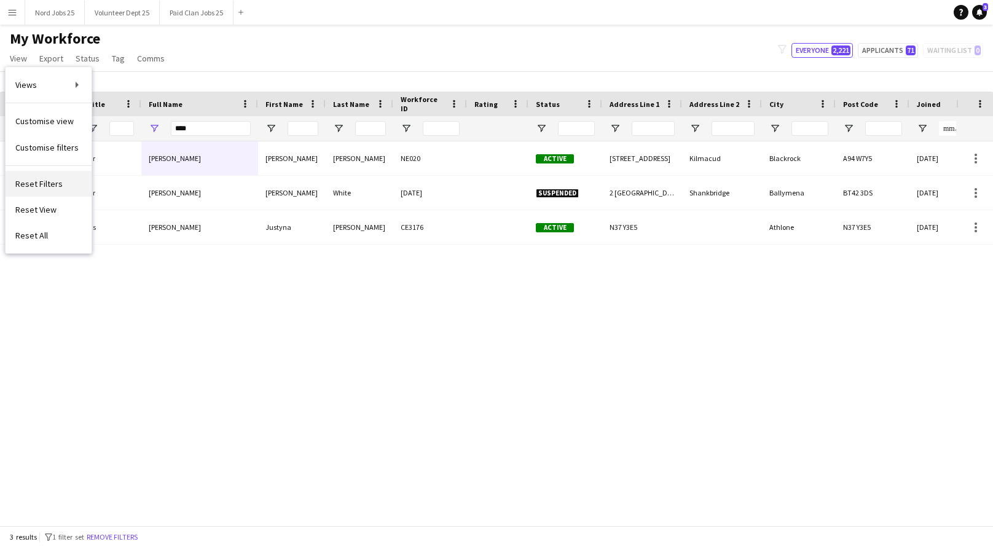
click at [53, 188] on span "Reset Filters" at bounding box center [38, 183] width 47 height 11
type input "**********"
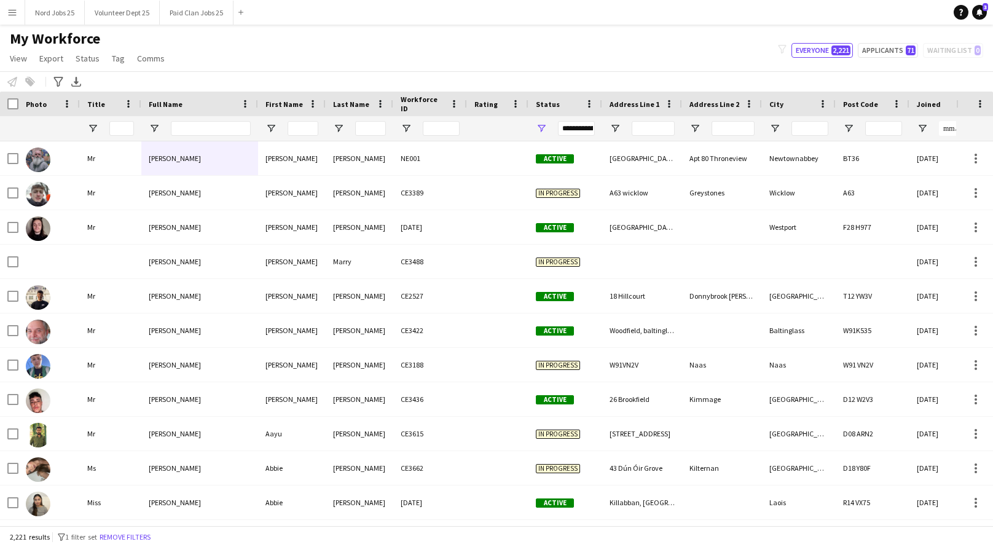
click at [570, 124] on div "**********" at bounding box center [576, 128] width 37 height 15
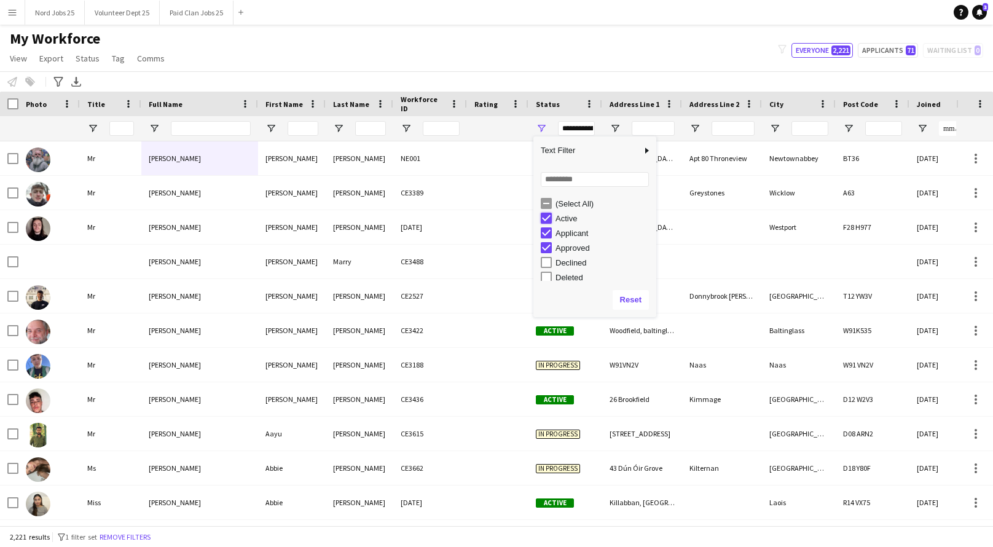
type input "**********"
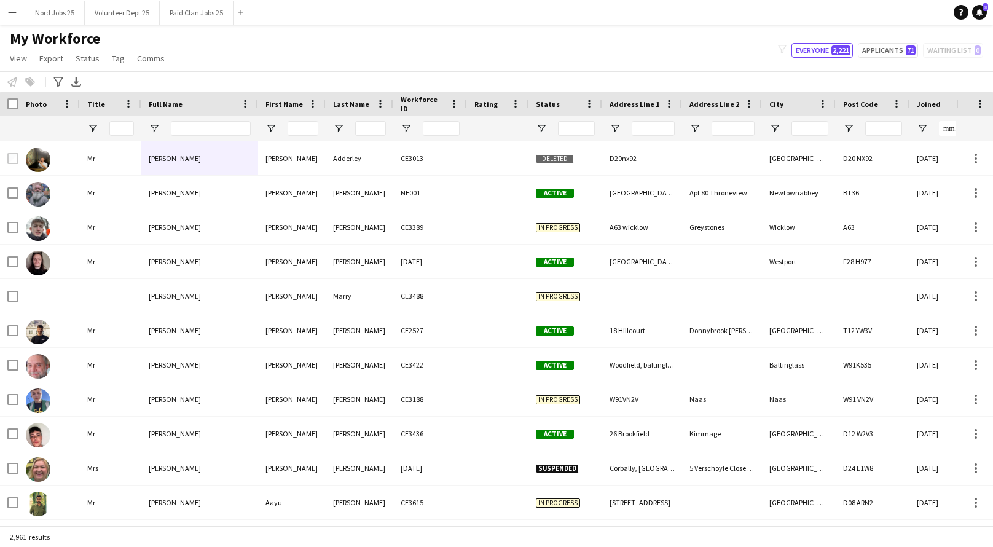
click at [583, 47] on div "My Workforce View Views Default view New view Update view Delete view Edit name…" at bounding box center [496, 50] width 993 height 42
click at [17, 58] on span "View" at bounding box center [18, 58] width 17 height 11
click at [53, 121] on span "Customise view" at bounding box center [44, 121] width 58 height 11
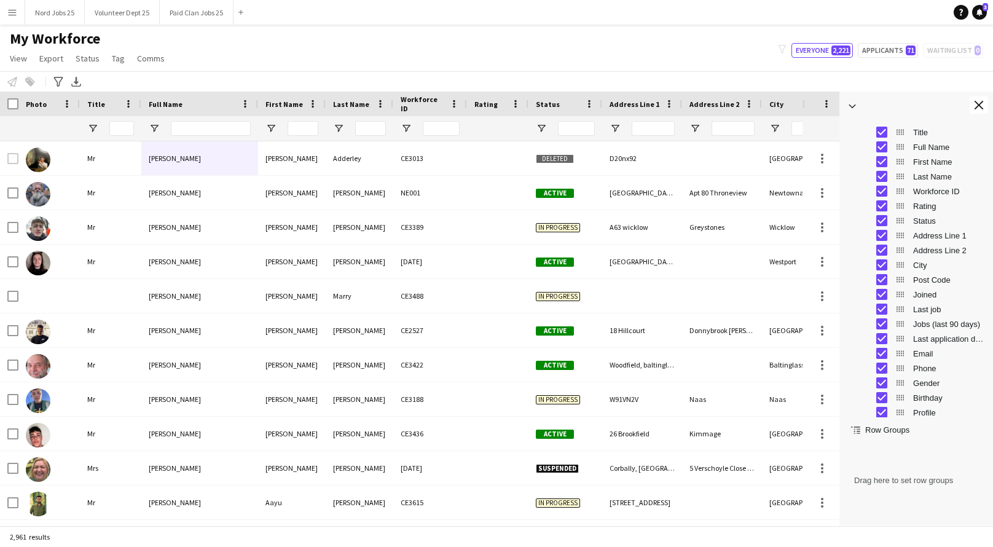
scroll to position [0, 0]
click at [55, 63] on span "Export" at bounding box center [51, 58] width 24 height 11
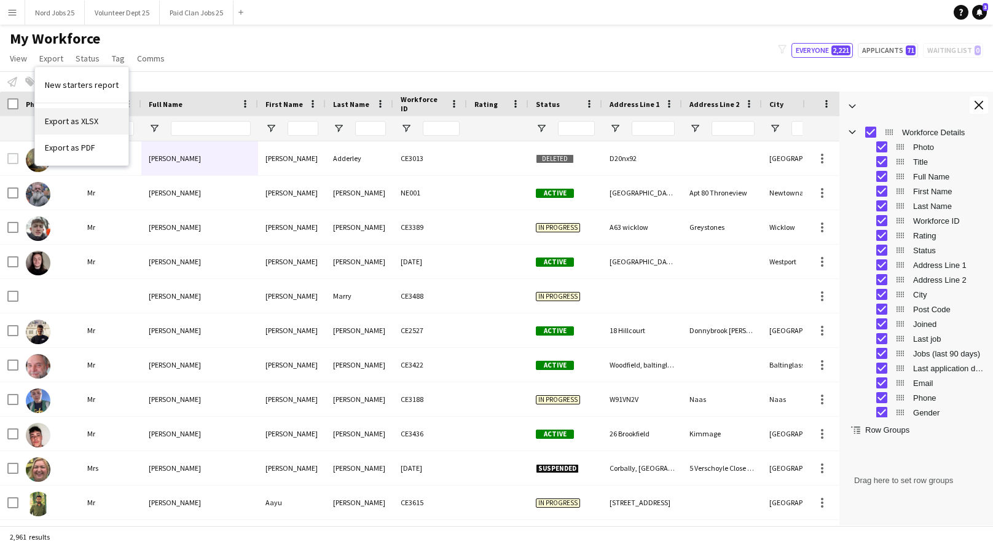
click at [98, 119] on link "Export as XLSX" at bounding box center [81, 121] width 93 height 26
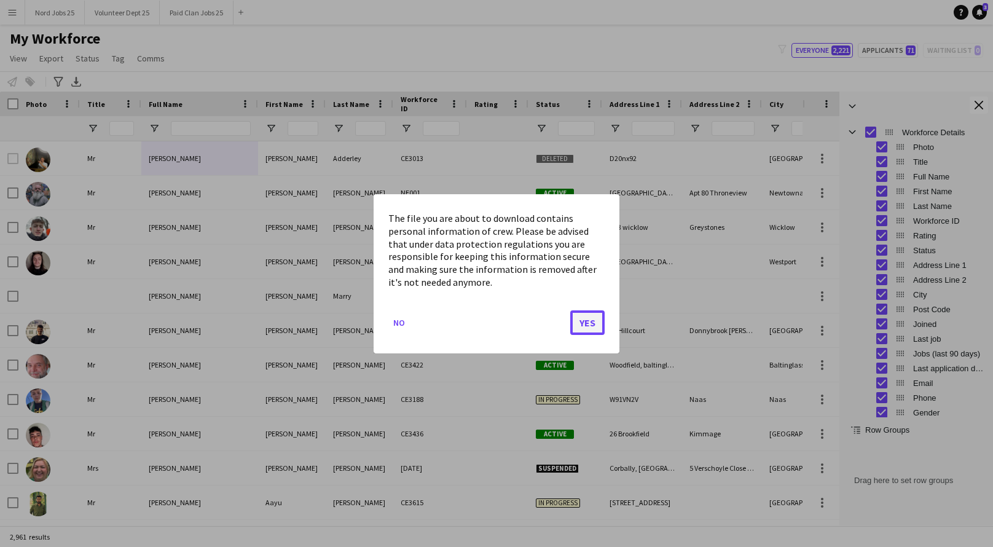
click at [589, 324] on button "Yes" at bounding box center [587, 322] width 34 height 25
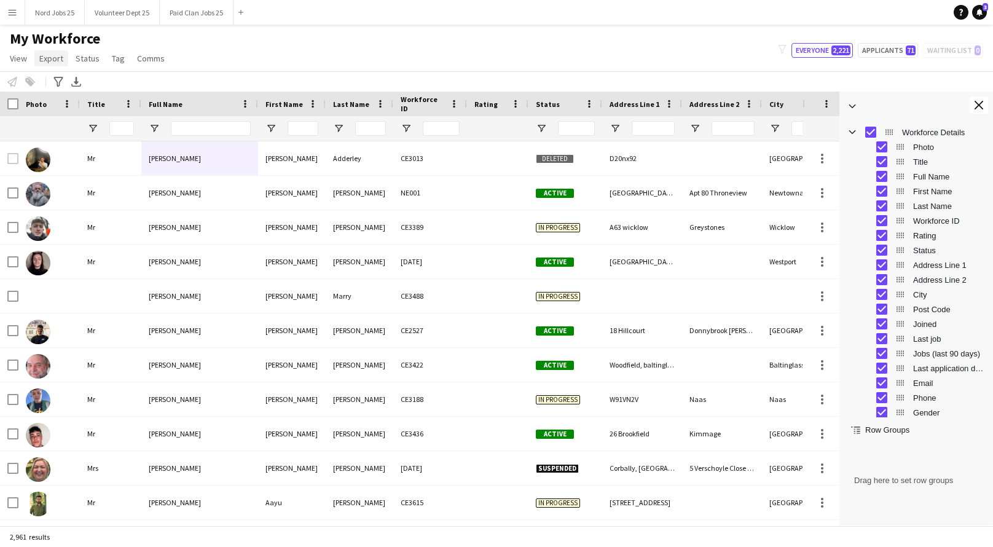
click at [47, 62] on span "Export" at bounding box center [51, 58] width 24 height 11
click at [198, 127] on input "Full Name Filter Input" at bounding box center [211, 128] width 80 height 15
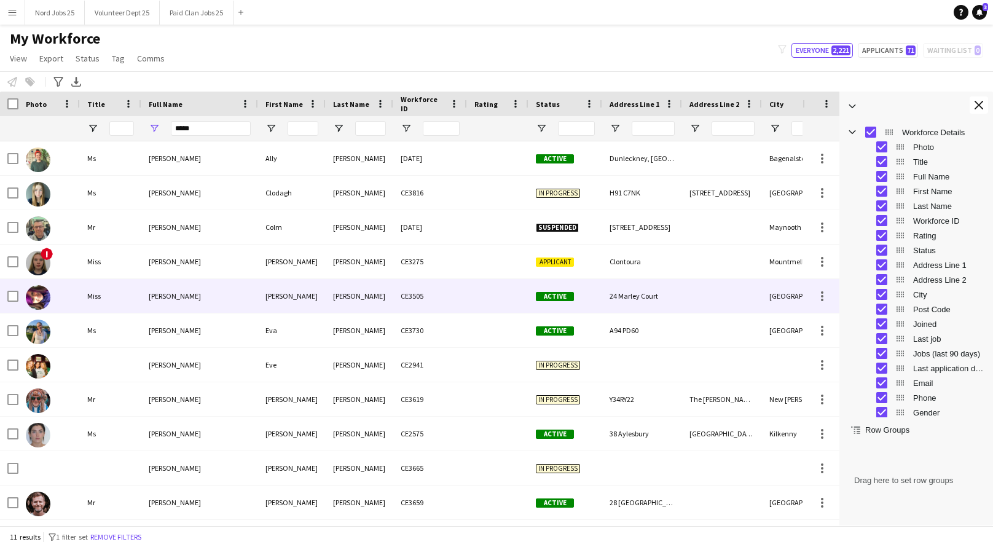
click at [205, 299] on div "[PERSON_NAME]" at bounding box center [199, 296] width 117 height 34
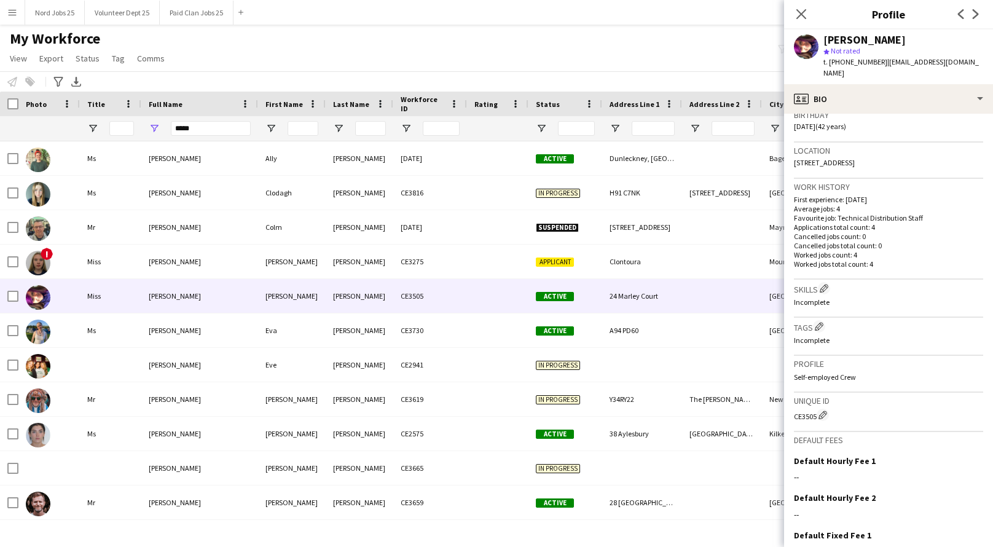
scroll to position [326, 0]
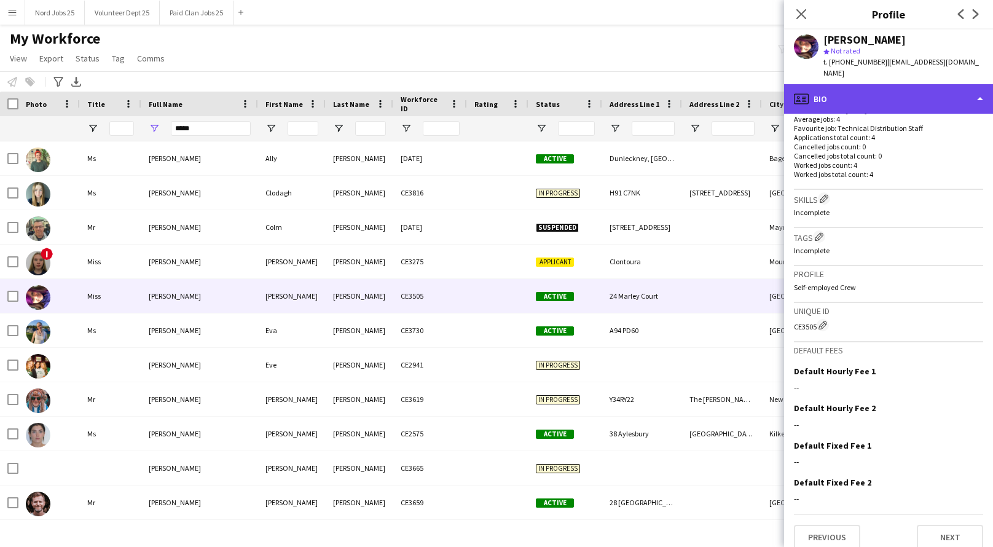
click at [880, 84] on div "profile Bio" at bounding box center [888, 98] width 209 height 29
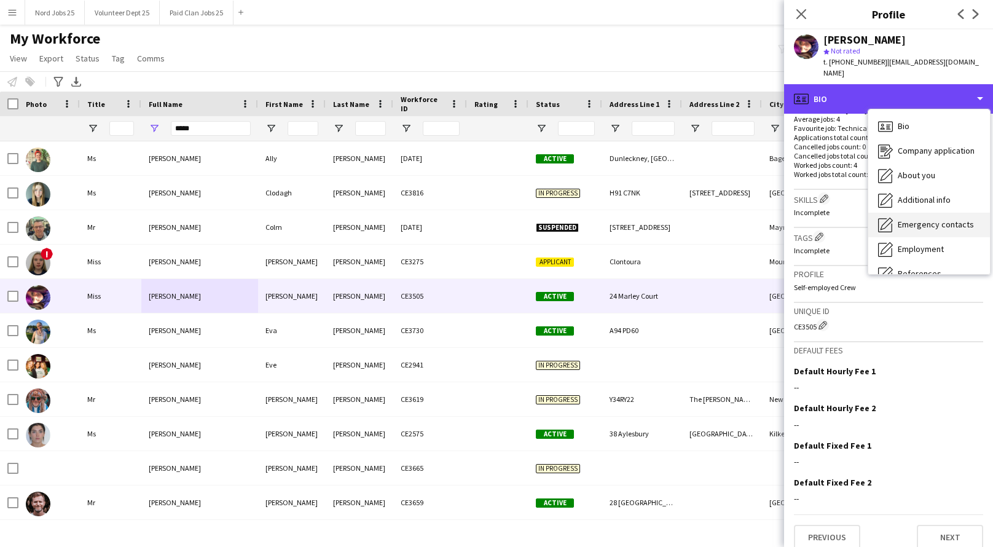
scroll to position [115, 0]
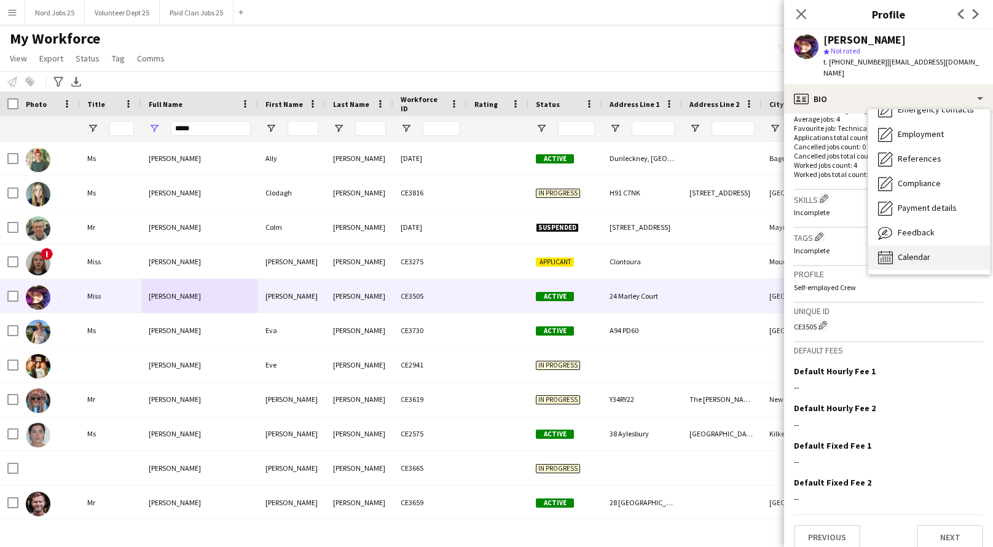
click at [903, 251] on div "Calendar Calendar" at bounding box center [929, 257] width 122 height 25
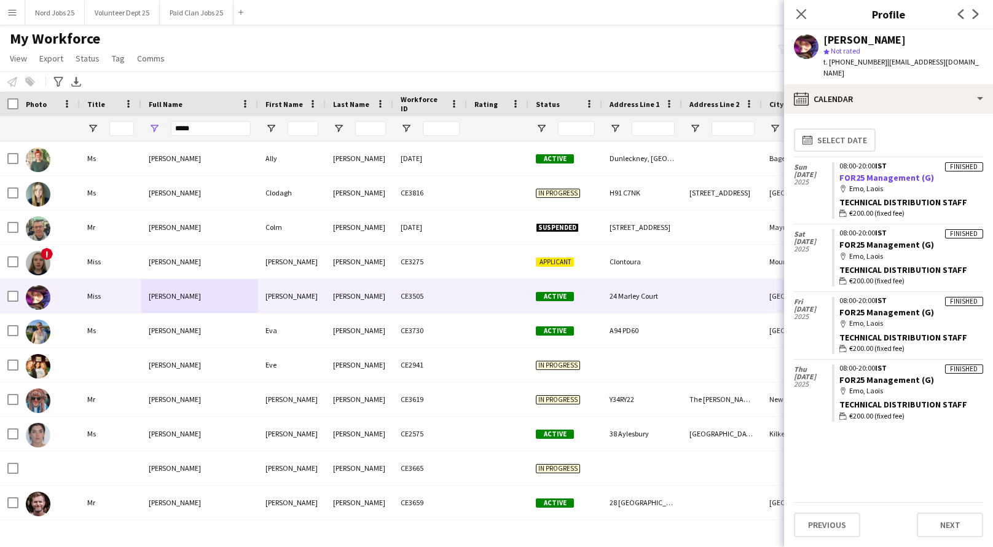
click at [886, 172] on link "FOR25 Management (G)" at bounding box center [886, 177] width 95 height 11
click at [213, 130] on input "*****" at bounding box center [211, 128] width 80 height 15
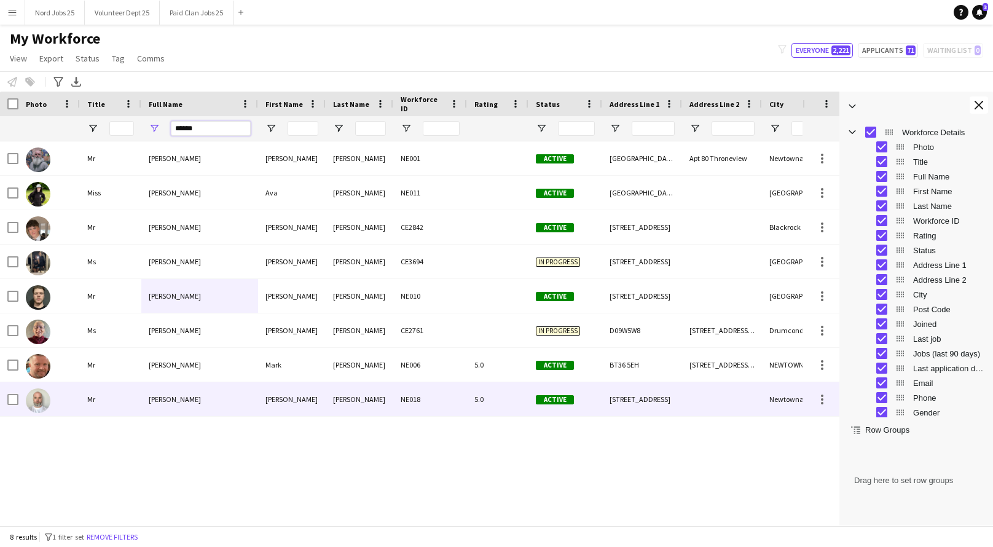
type input "******"
click at [235, 390] on div "[PERSON_NAME]" at bounding box center [199, 399] width 117 height 34
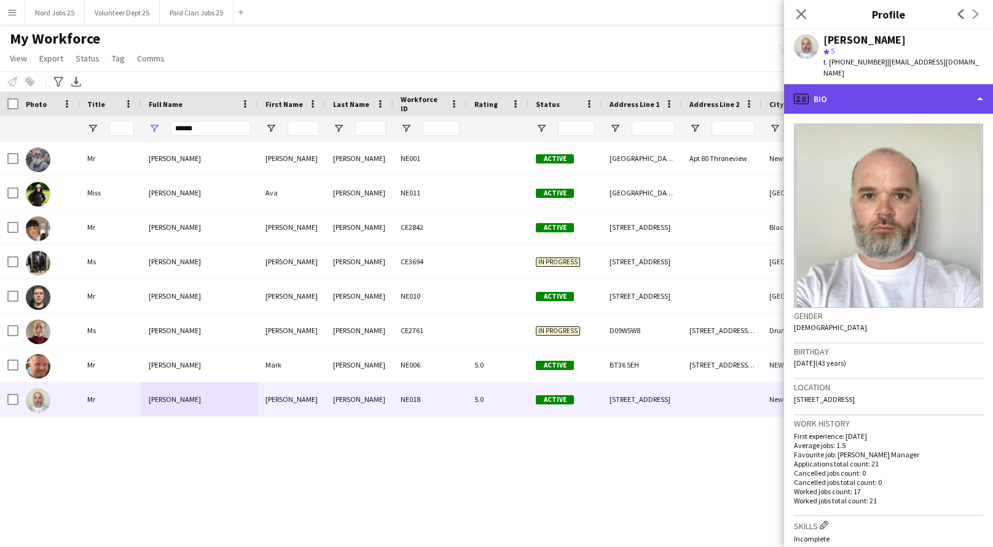
click at [854, 95] on div "profile Bio" at bounding box center [888, 98] width 209 height 29
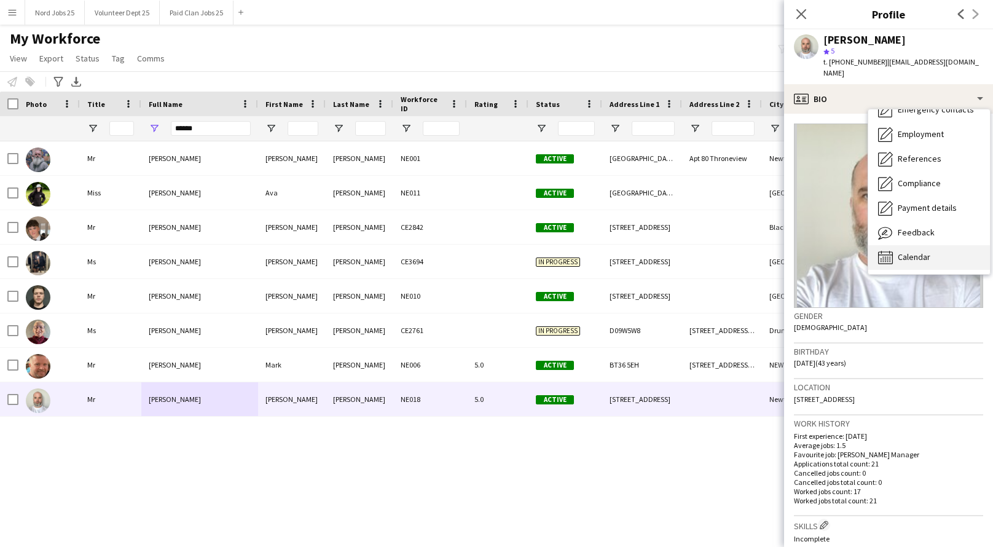
click at [924, 251] on span "Calendar" at bounding box center [914, 256] width 33 height 11
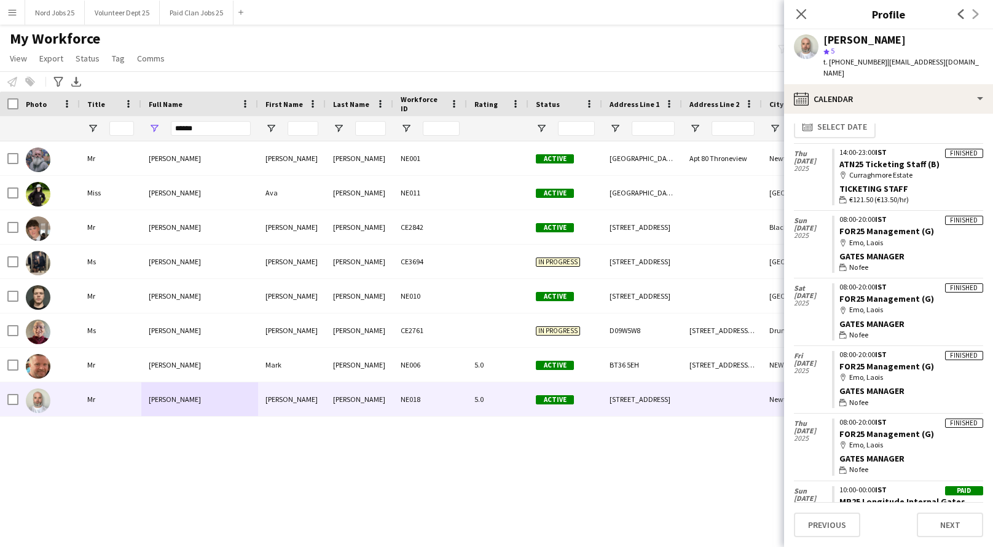
scroll to position [0, 0]
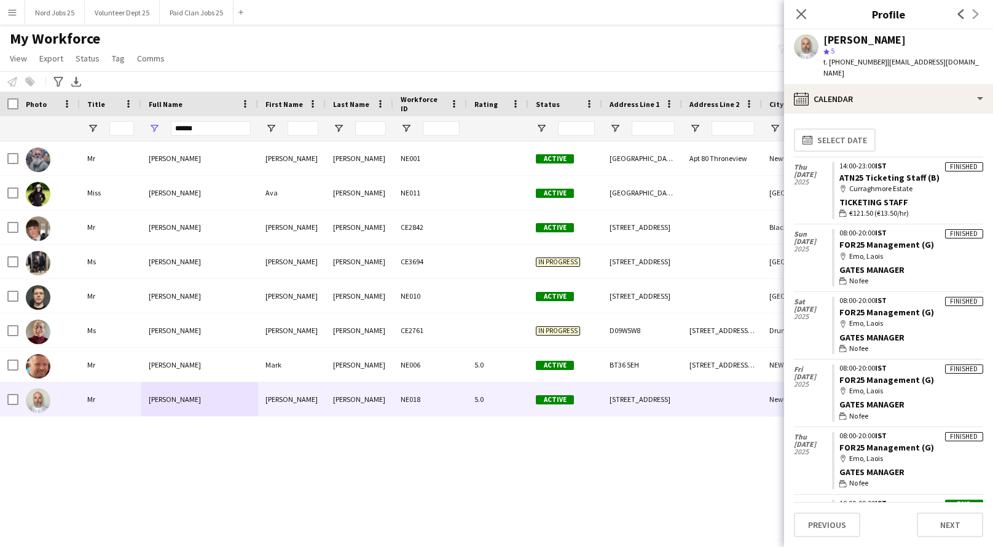
click at [552, 539] on div "Menu Boards Boards Boards All jobs Status Workforce Workforce My Workforce Recr…" at bounding box center [496, 273] width 993 height 547
click at [801, 17] on icon "Close pop-in" at bounding box center [801, 14] width 12 height 12
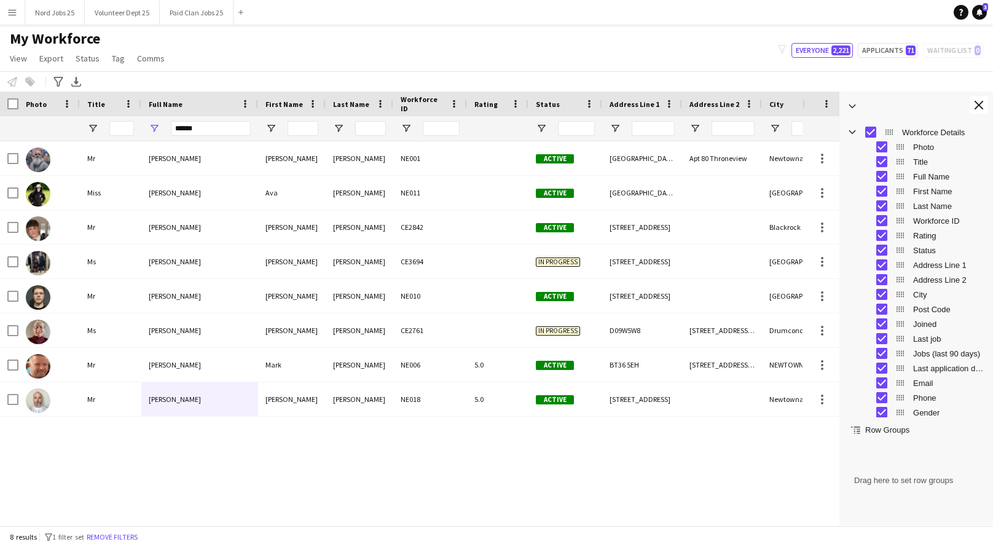
click at [787, 17] on app-navbar "Menu Boards Boards Boards All jobs Status Workforce Workforce My Workforce Recr…" at bounding box center [496, 12] width 993 height 25
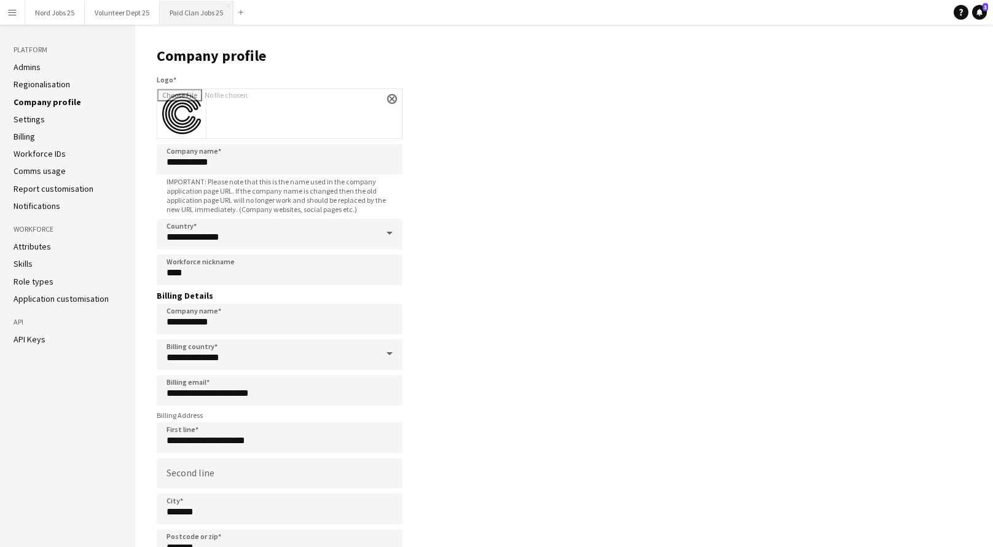
click at [176, 19] on button "Paid Clan Jobs 25 Close" at bounding box center [197, 13] width 74 height 24
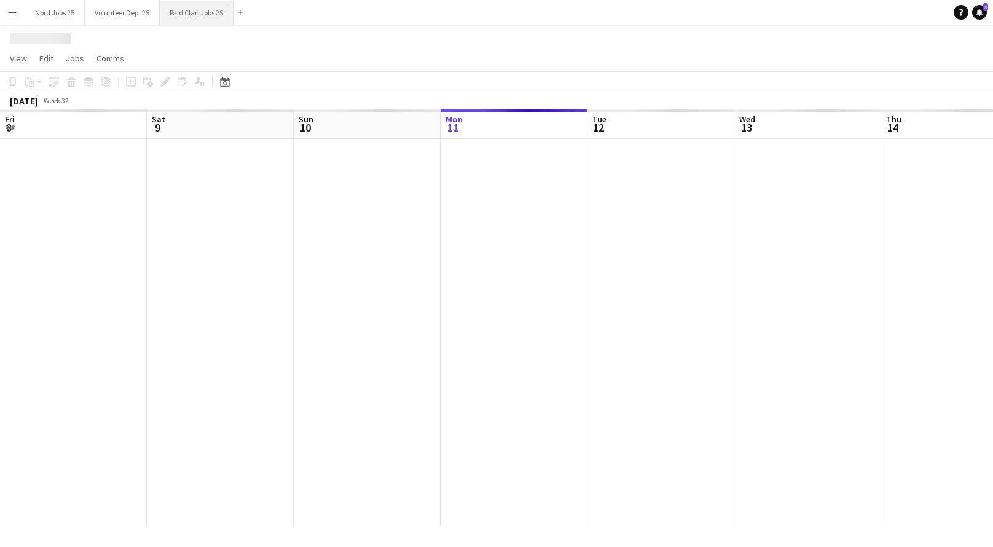
scroll to position [0, 294]
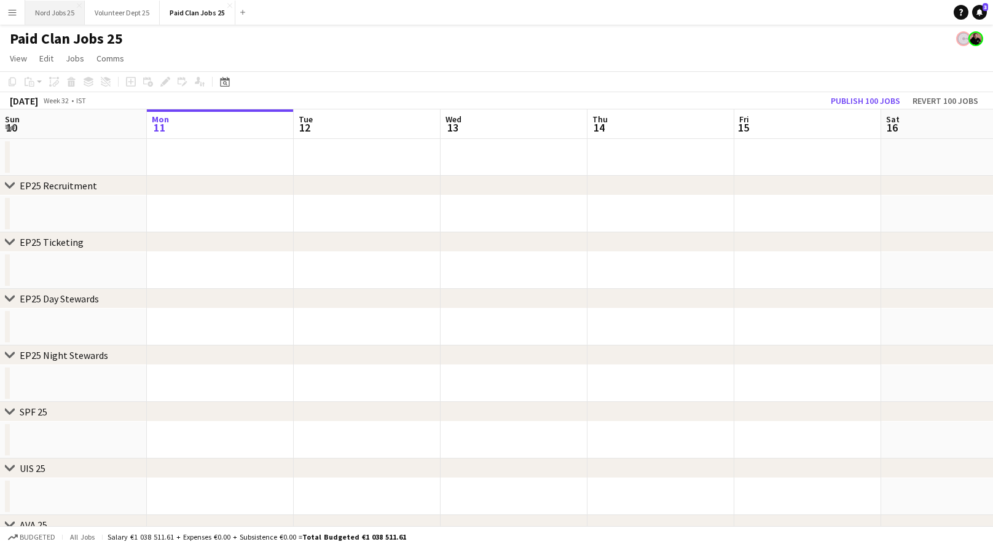
click at [52, 18] on button "Nord Jobs 25 Close" at bounding box center [55, 13] width 60 height 24
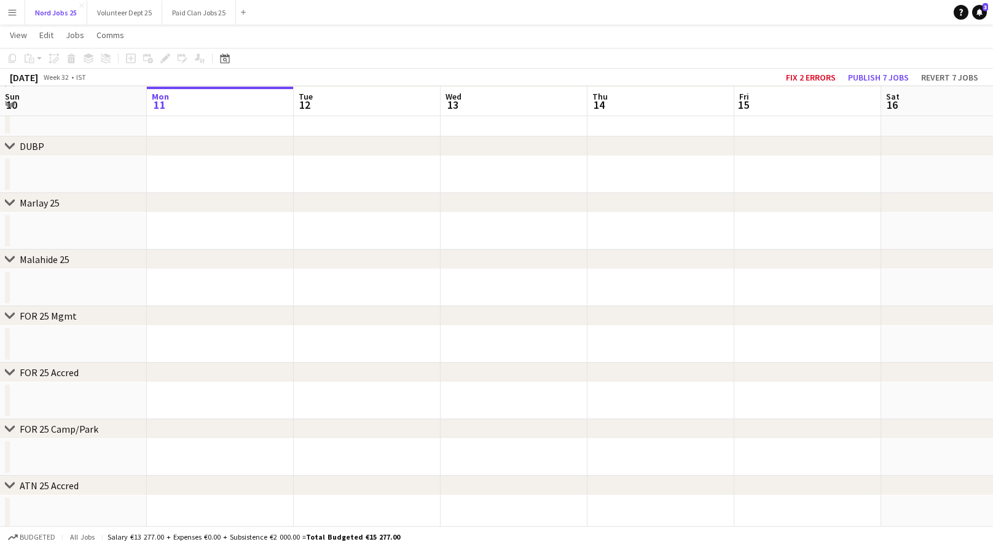
scroll to position [628, 0]
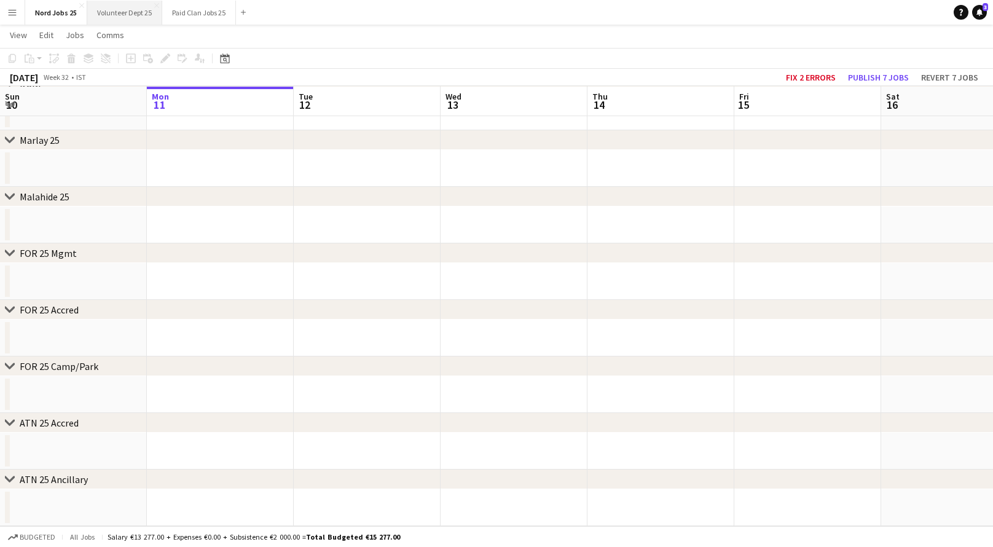
click at [121, 8] on button "Volunteer Dept 25 Close" at bounding box center [124, 13] width 75 height 24
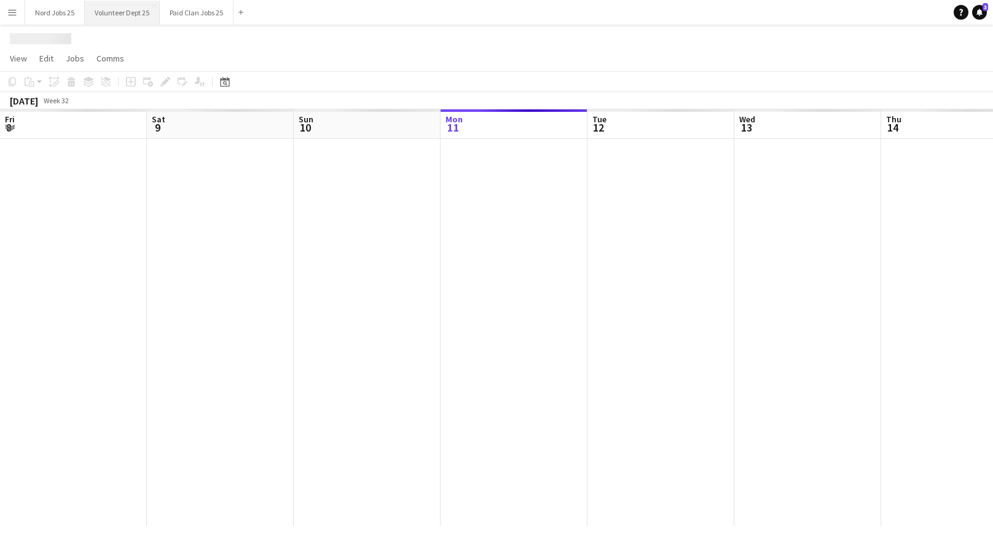
scroll to position [0, 294]
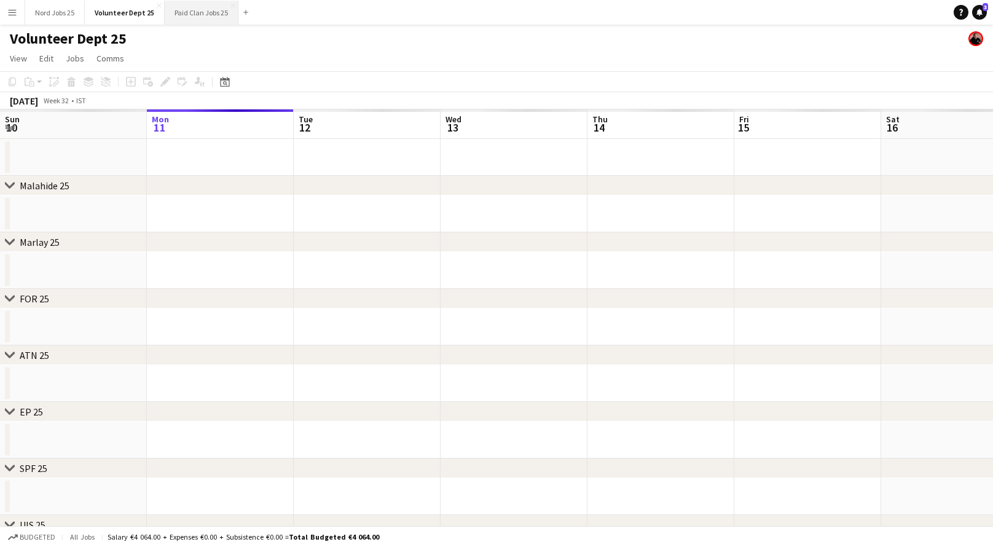
click at [189, 18] on button "Paid Clan Jobs 25 Close" at bounding box center [202, 13] width 74 height 24
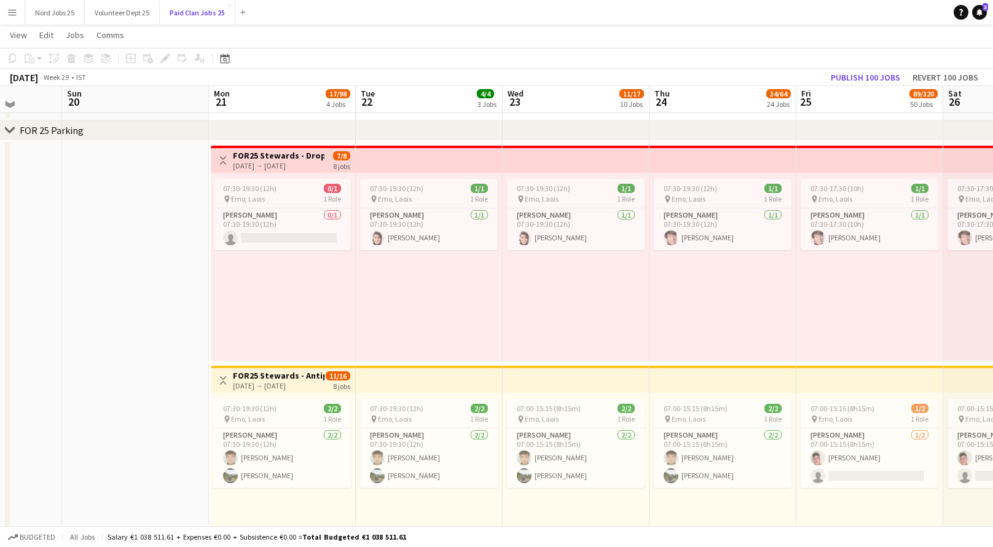
scroll to position [804, 0]
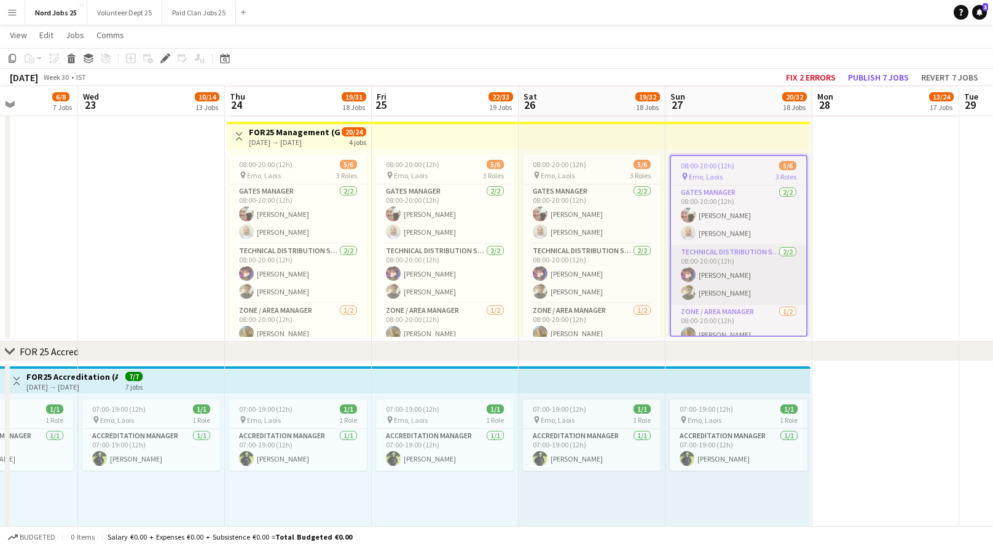
scroll to position [28, 0]
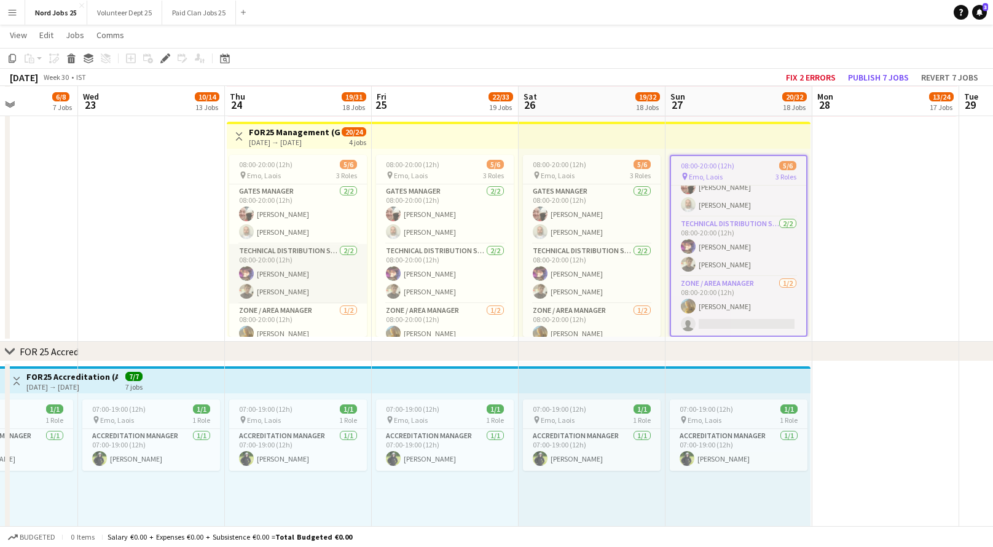
click at [311, 281] on app-card-role "Technical Distribution Staff [DATE] 08:00-20:00 (12h) [PERSON_NAME] [PERSON_NAM…" at bounding box center [298, 274] width 138 height 60
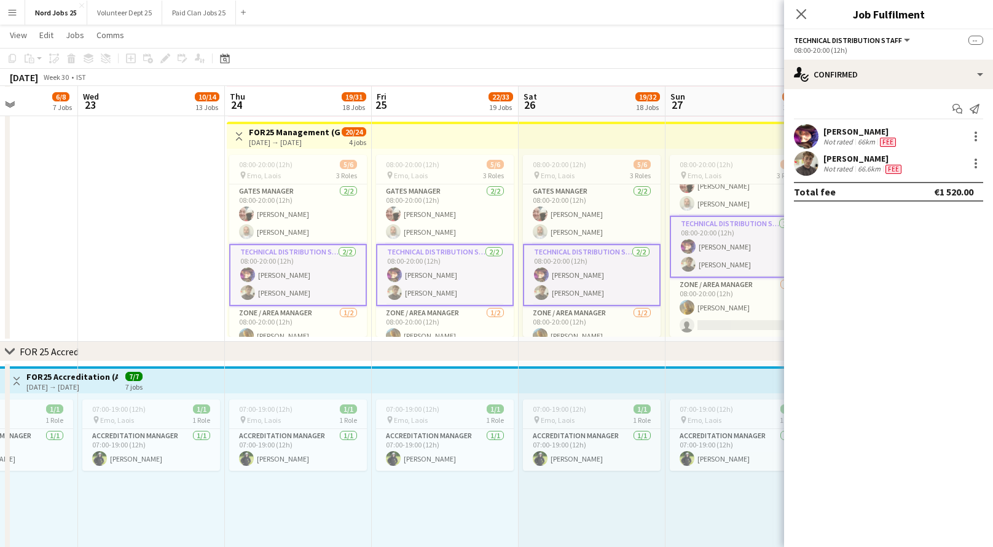
click at [908, 133] on div "[PERSON_NAME] Not rated 66km Fee" at bounding box center [888, 136] width 209 height 25
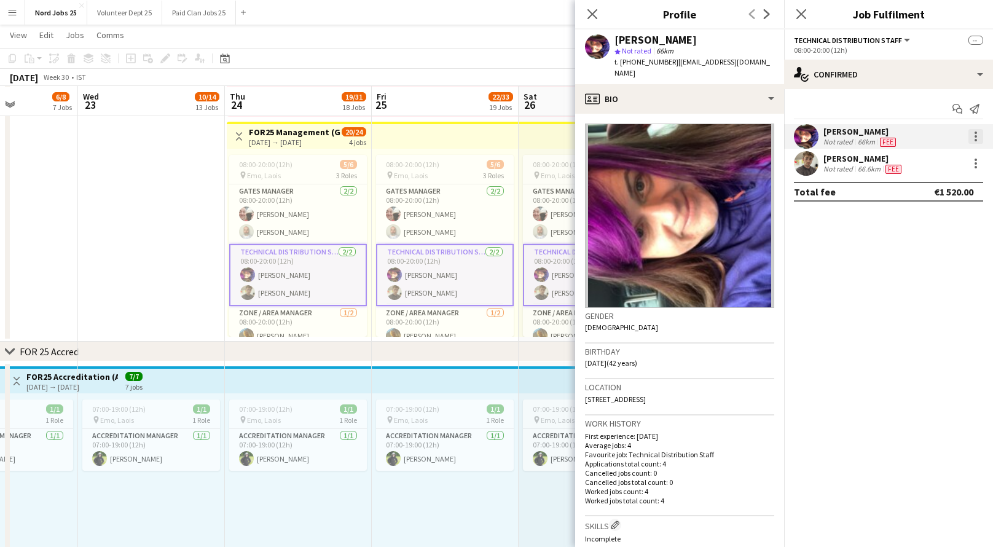
click at [977, 137] on div at bounding box center [975, 136] width 15 height 15
click at [933, 161] on span "Edit fee" at bounding box center [935, 159] width 76 height 11
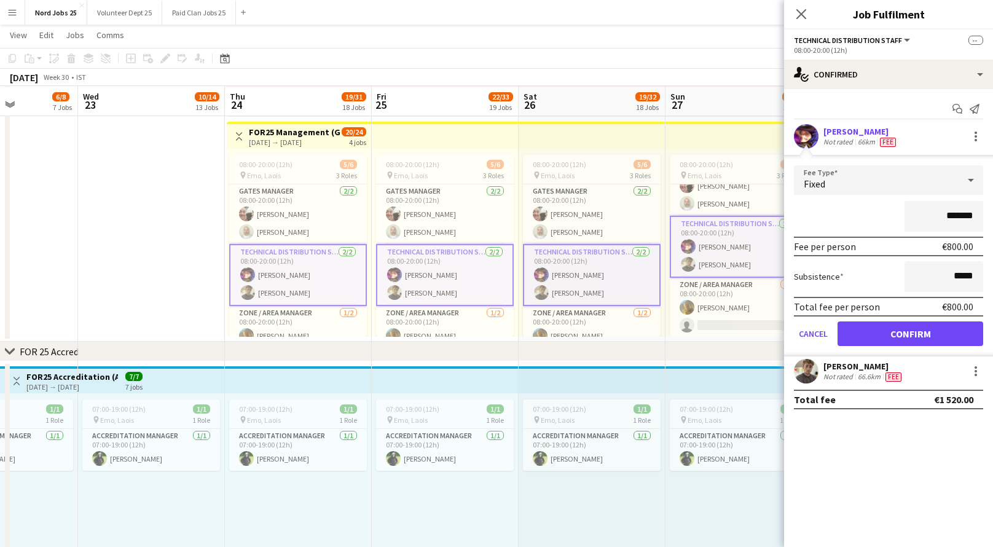
click at [957, 211] on input "*******" at bounding box center [944, 216] width 79 height 31
type input "*******"
click at [916, 336] on button "Confirm" at bounding box center [911, 333] width 146 height 25
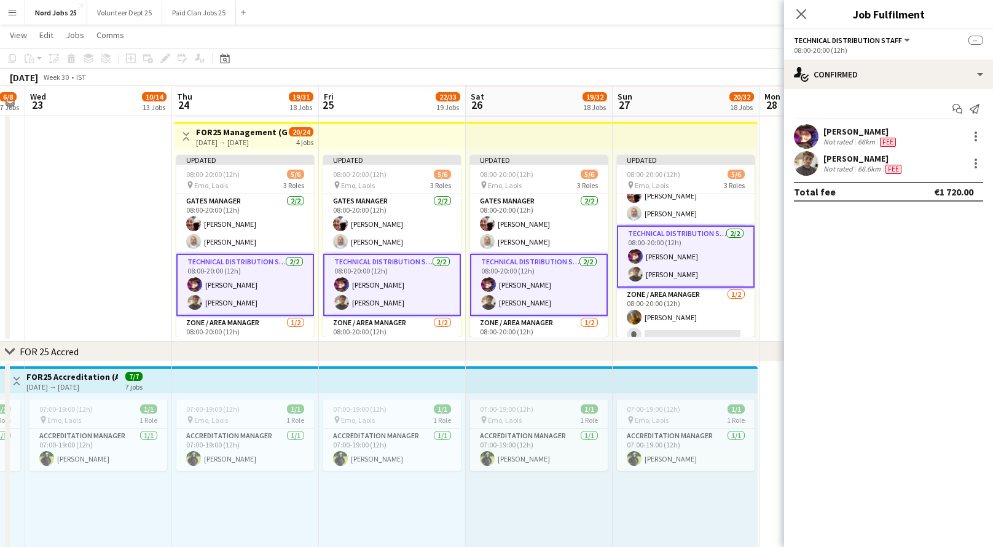
scroll to position [0, 261]
